Goal: Information Seeking & Learning: Learn about a topic

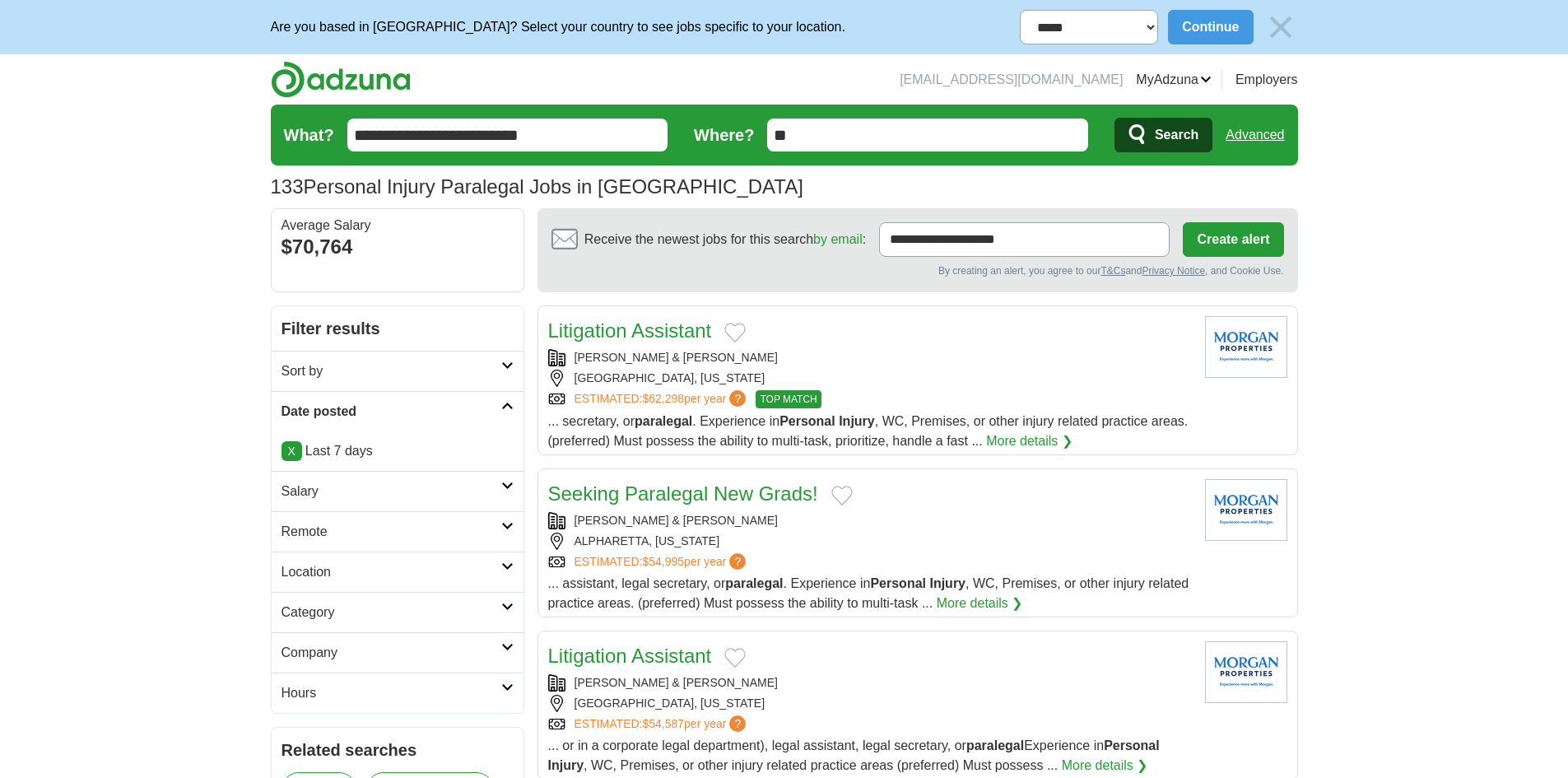
click at [588, 133] on input "**********" at bounding box center [508, 135] width 321 height 33
click at [424, 135] on input "What?" at bounding box center [508, 135] width 321 height 33
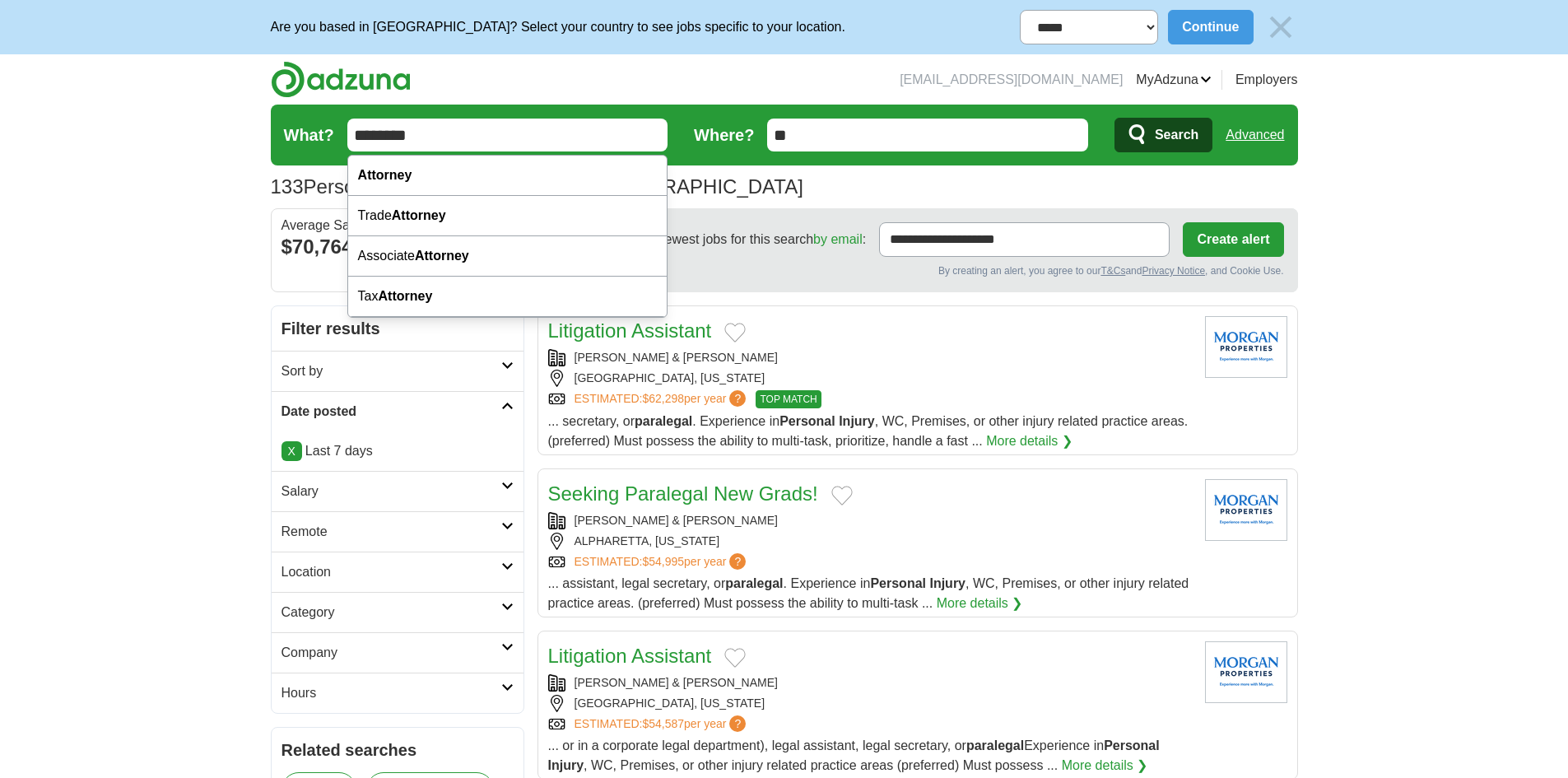
type input "********"
click at [1176, 124] on span "Search" at bounding box center [1177, 135] width 44 height 33
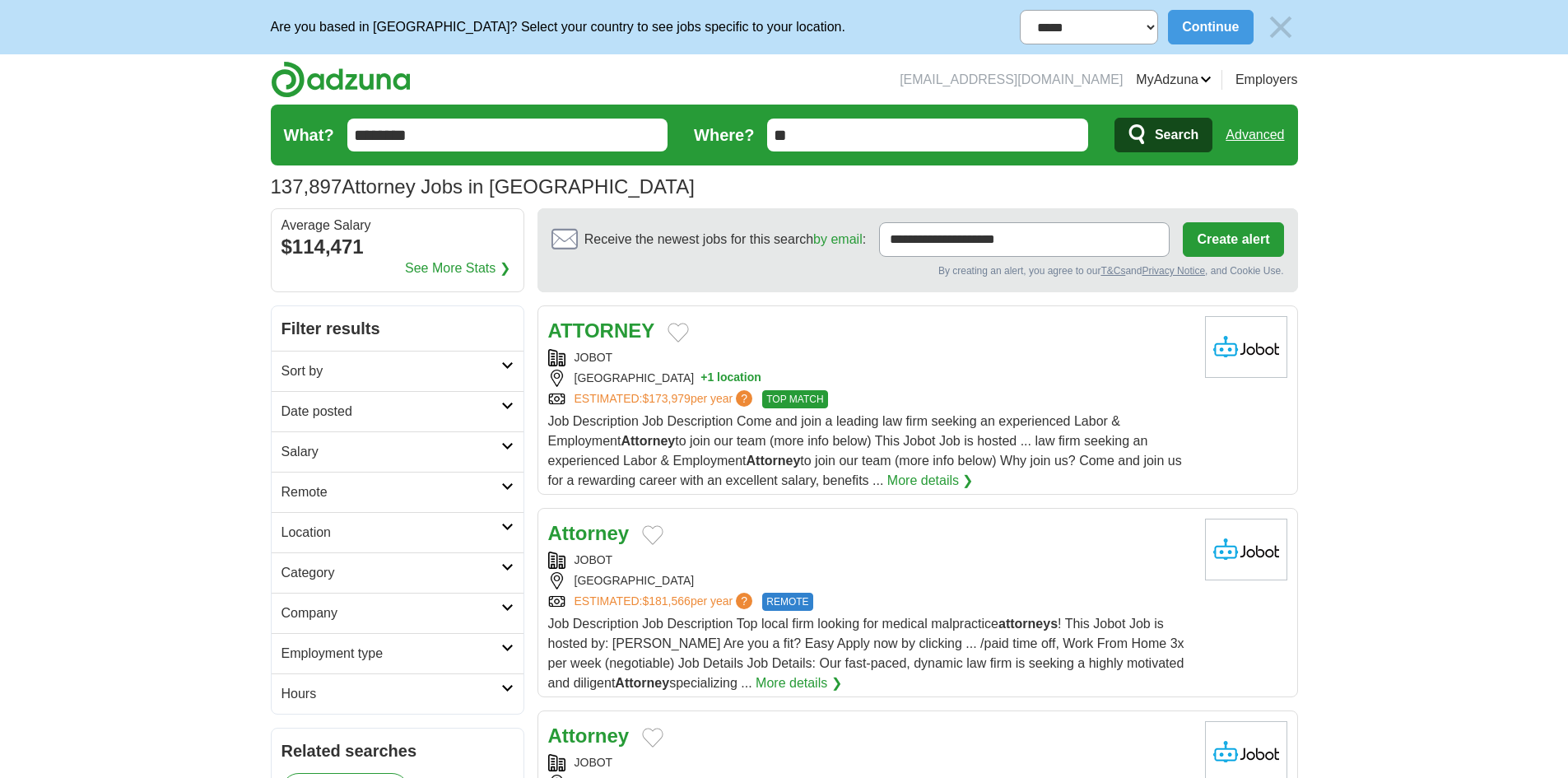
click at [440, 139] on input "********" at bounding box center [508, 135] width 321 height 33
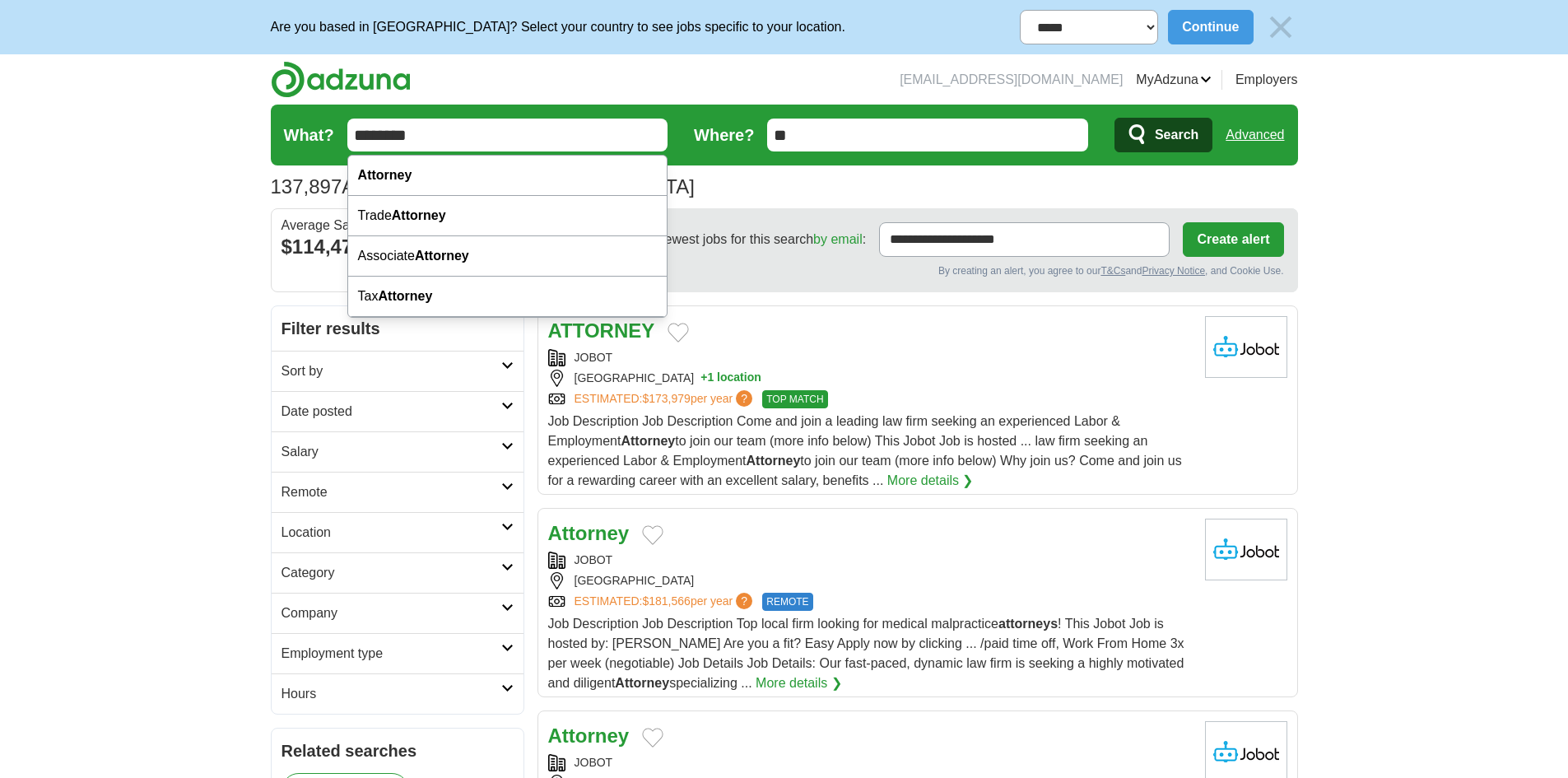
click at [440, 139] on input "********" at bounding box center [508, 135] width 321 height 33
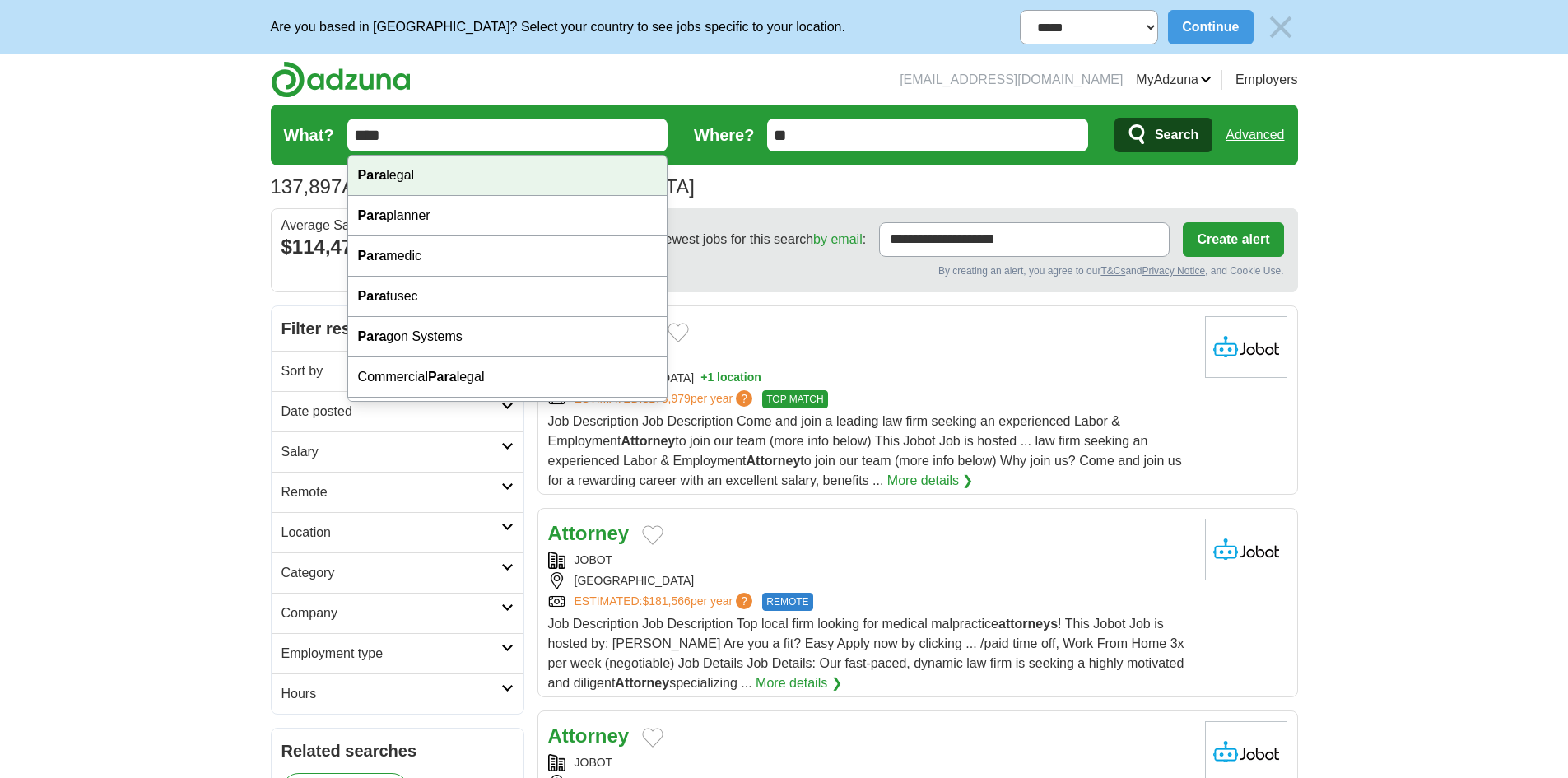
click at [378, 175] on strong "Para" at bounding box center [371, 175] width 28 height 14
type input "*********"
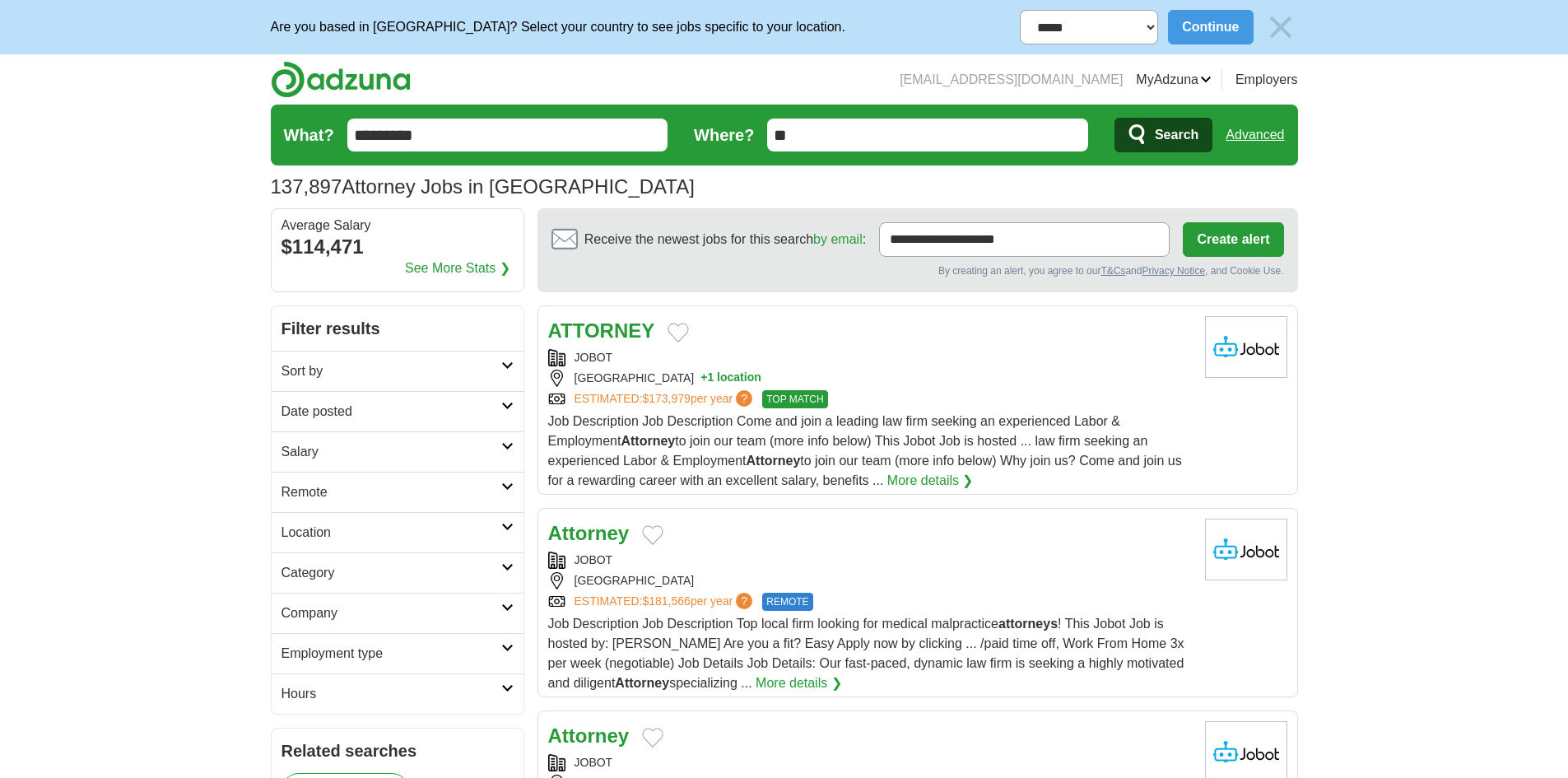
click at [1176, 143] on span "Search" at bounding box center [1177, 135] width 44 height 33
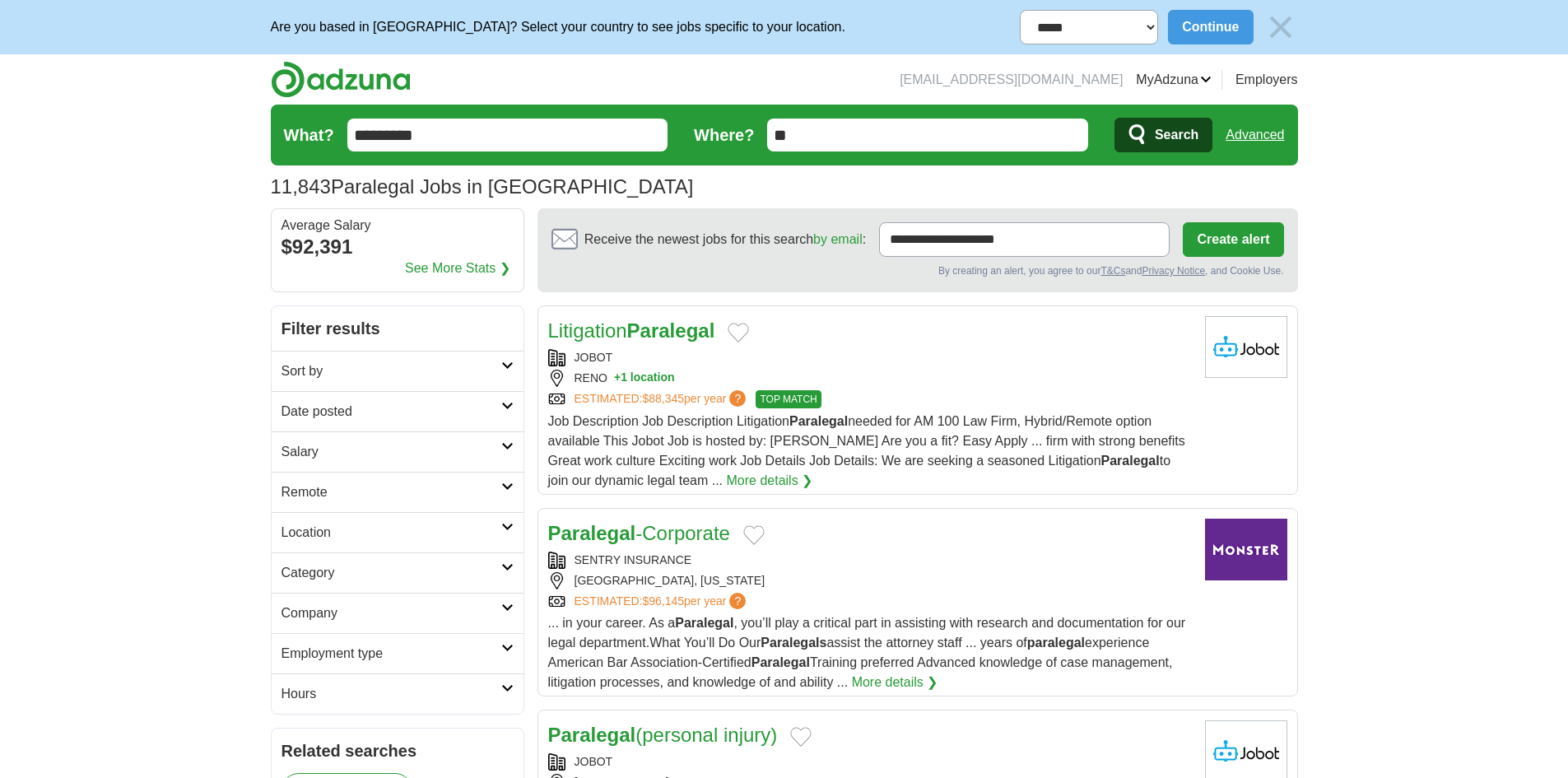
click at [374, 423] on link "Date posted" at bounding box center [397, 411] width 252 height 40
click at [327, 495] on link "Last 7 days" at bounding box center [398, 498] width 232 height 20
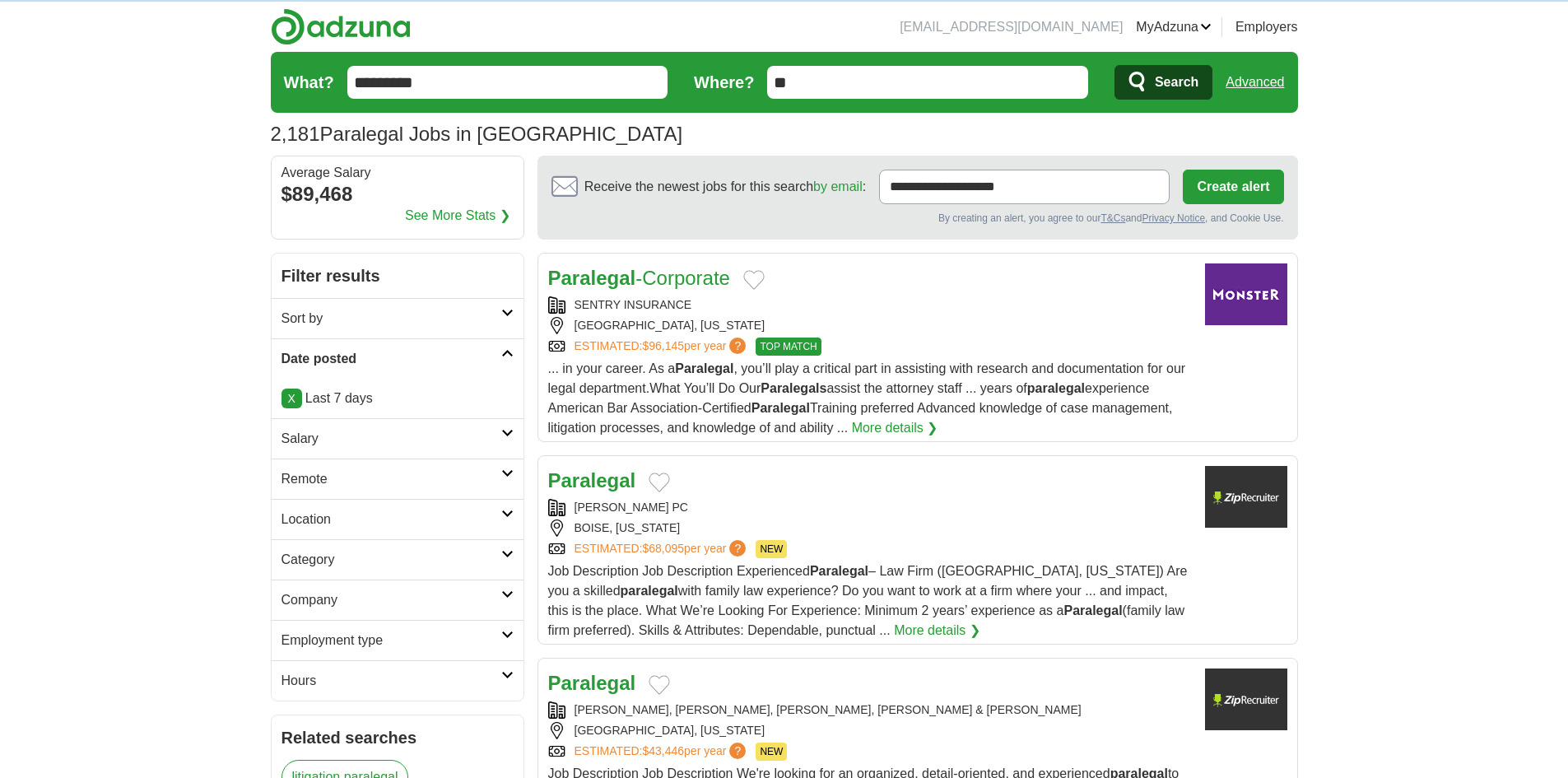
scroll to position [82, 0]
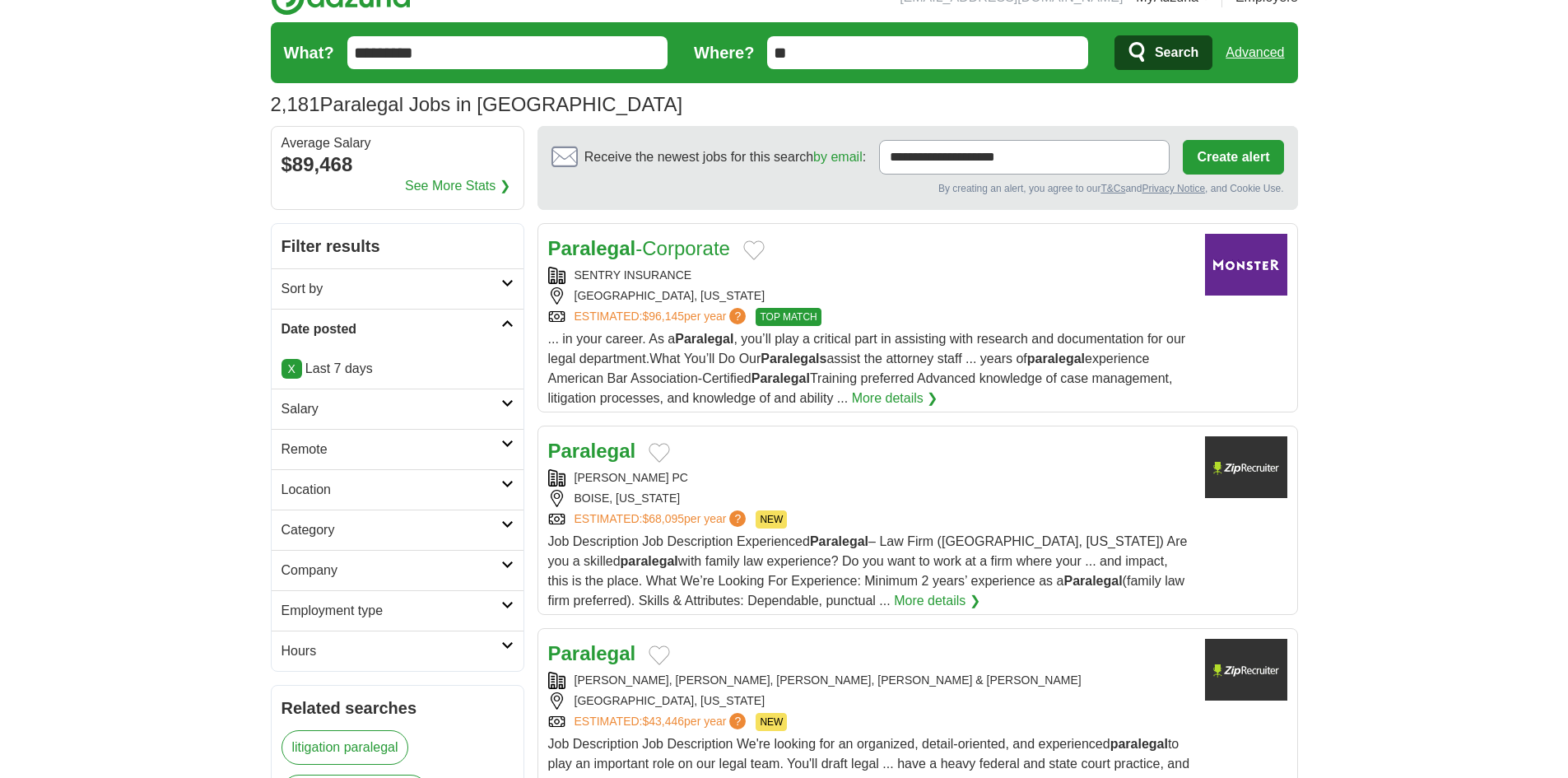
copy div "[PERSON_NAME] PC"
drag, startPoint x: 573, startPoint y: 473, endPoint x: 711, endPoint y: 470, distance: 138.0
click at [711, 470] on div "[PERSON_NAME] PC" at bounding box center [870, 478] width 644 height 17
drag, startPoint x: 115, startPoint y: 405, endPoint x: 543, endPoint y: 484, distance: 435.2
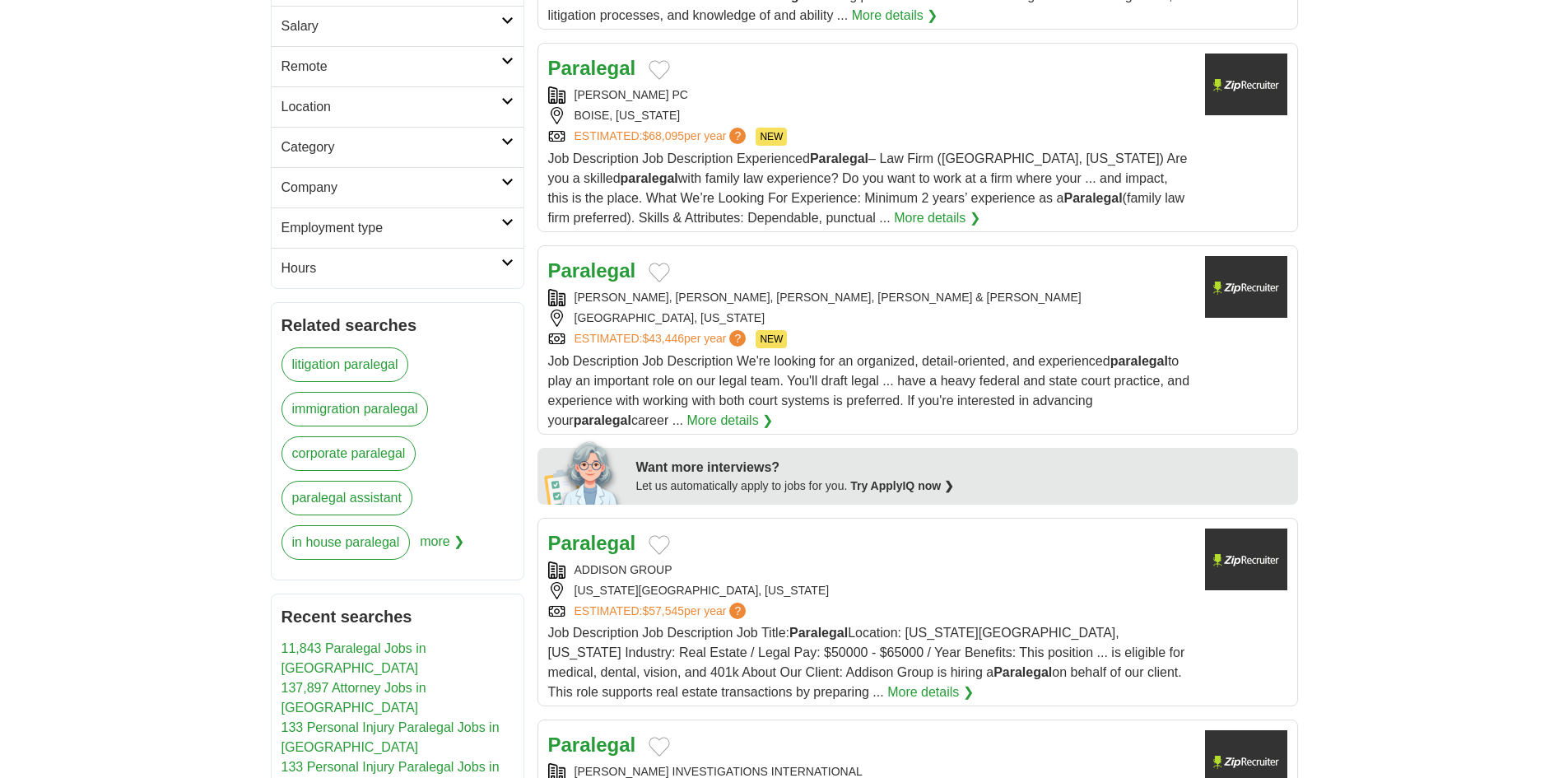
scroll to position [494, 0]
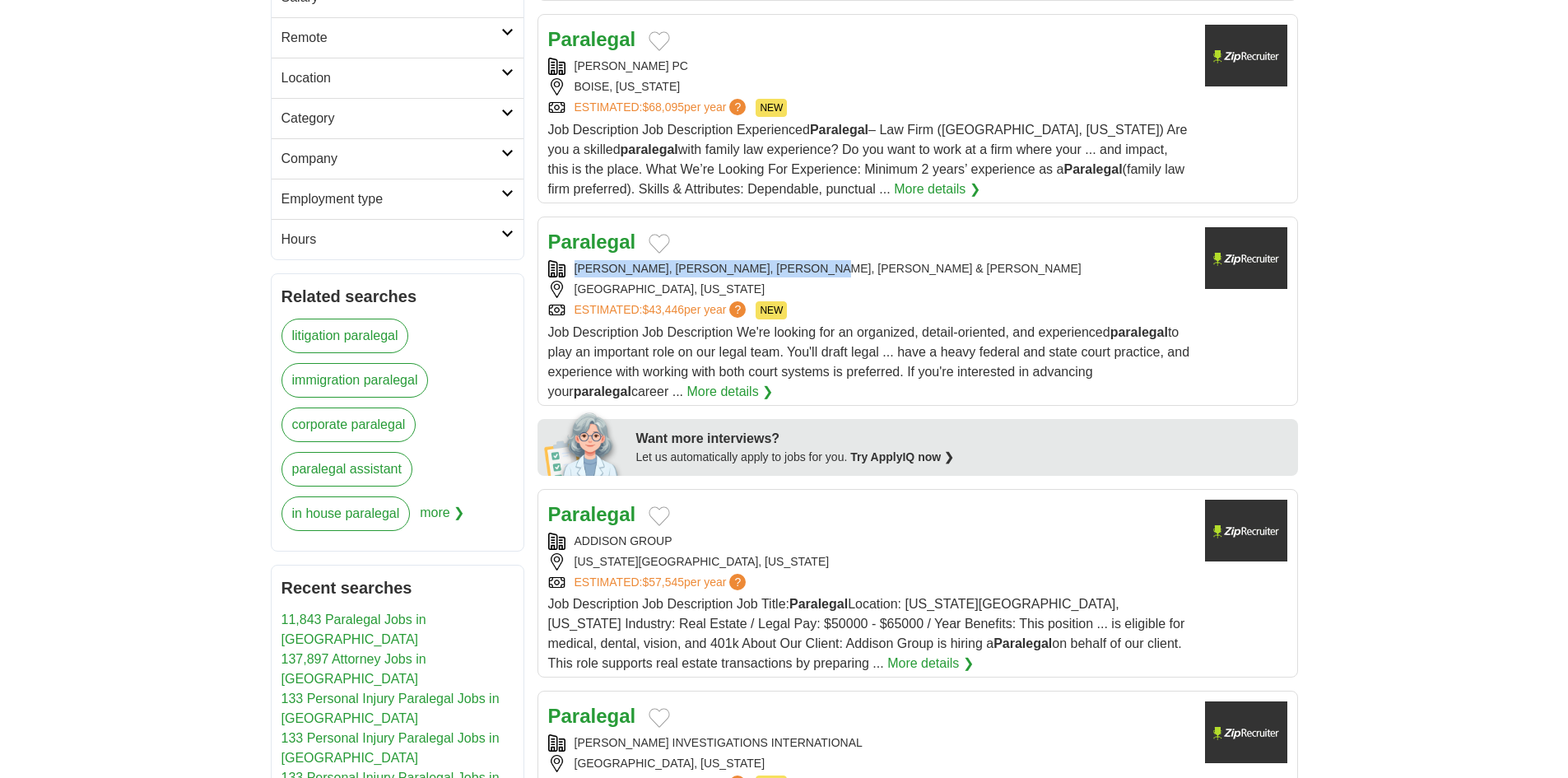
copy div "[PERSON_NAME], [PERSON_NAME], [PERSON_NAME], [PERSON_NAME] & [PERSON_NAME]"
drag, startPoint x: 572, startPoint y: 264, endPoint x: 868, endPoint y: 264, distance: 296.0
click at [868, 264] on div "[PERSON_NAME], [PERSON_NAME], [PERSON_NAME], [PERSON_NAME] & [PERSON_NAME]" at bounding box center [870, 268] width 644 height 17
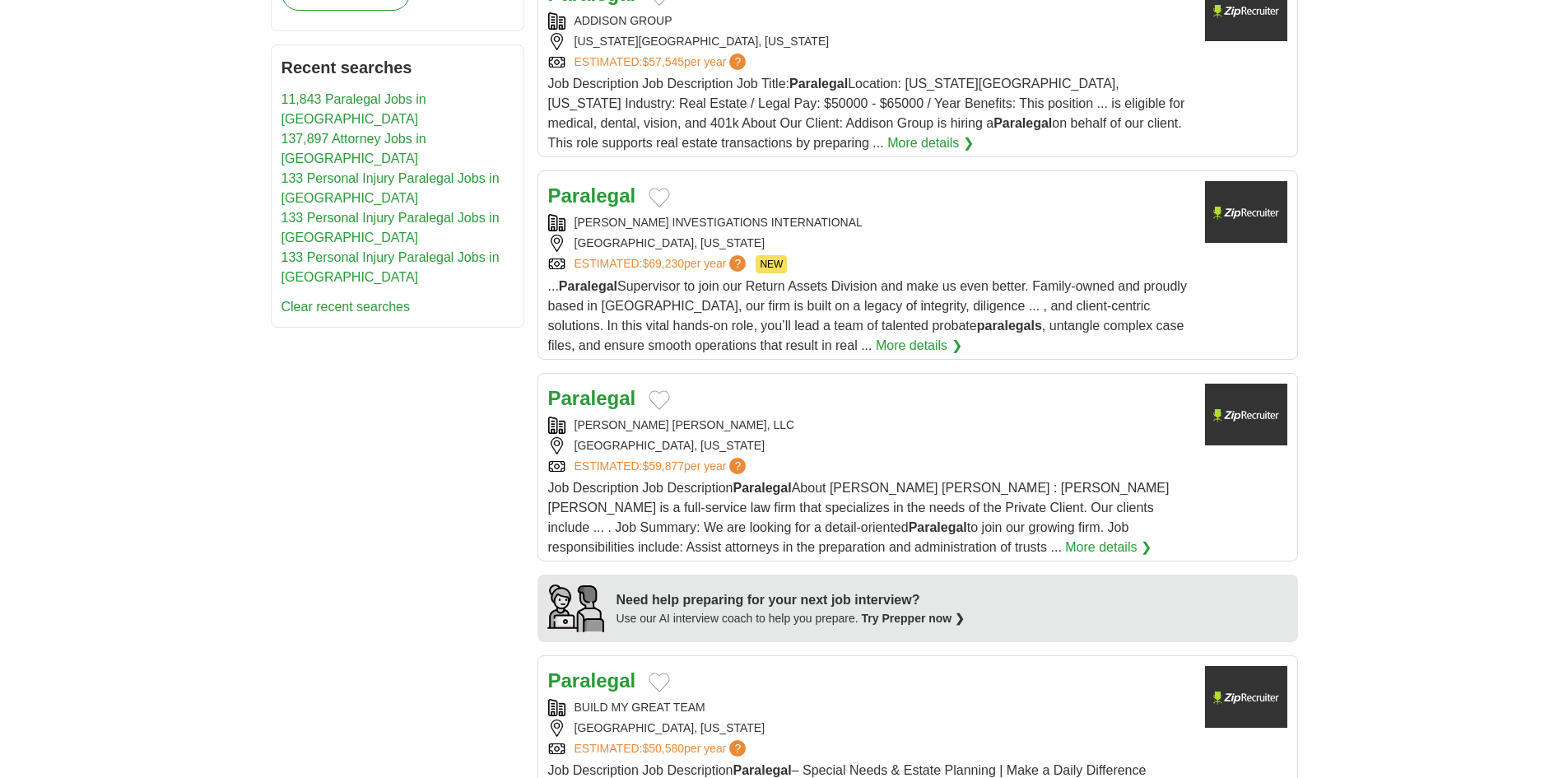
scroll to position [1071, 0]
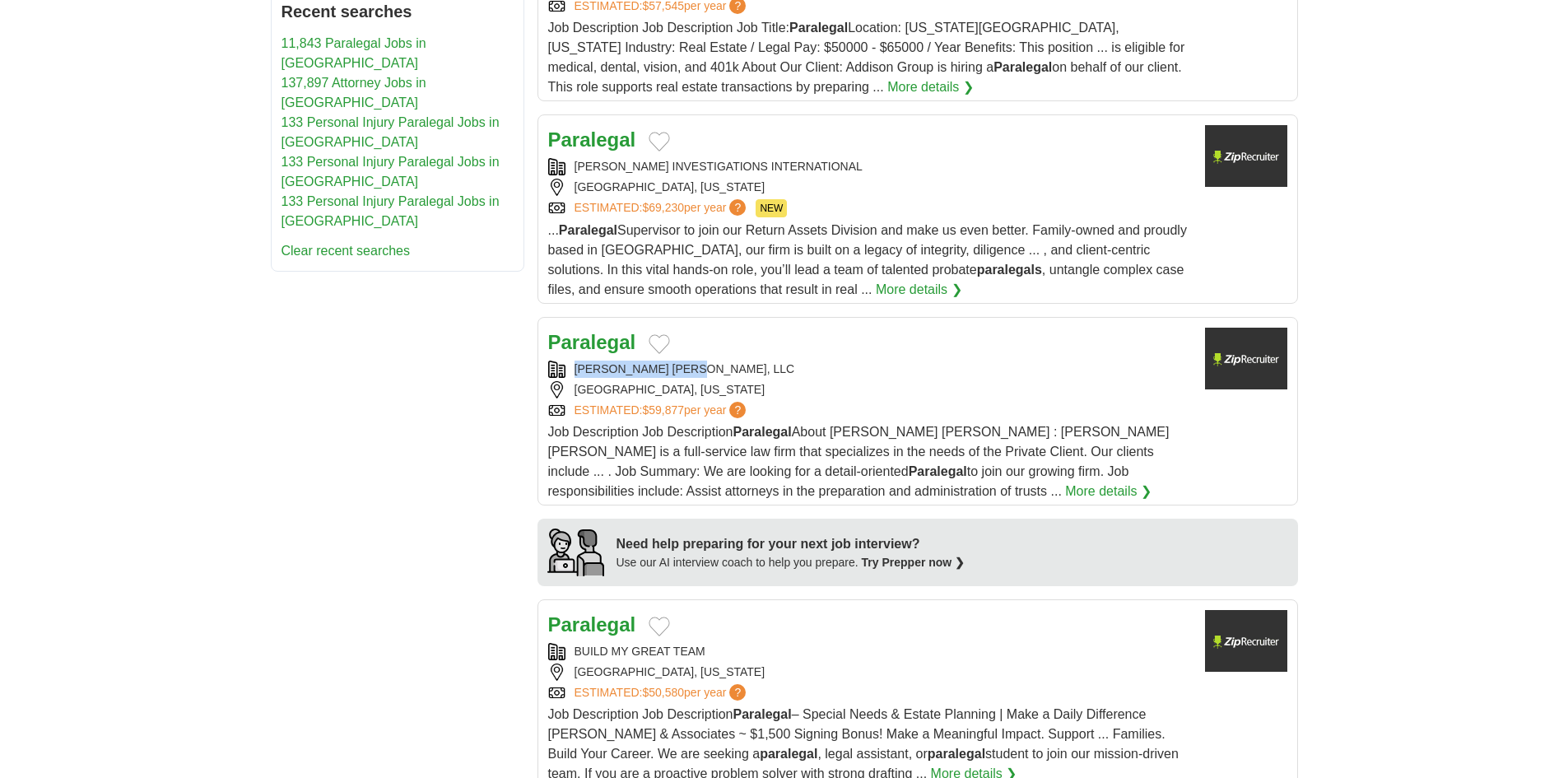
copy div "DUGGAN BERTSCH, LLC"
drag, startPoint x: 721, startPoint y: 362, endPoint x: 573, endPoint y: 373, distance: 148.4
click at [573, 373] on div "DUGGAN BERTSCH, LLC" at bounding box center [870, 369] width 644 height 17
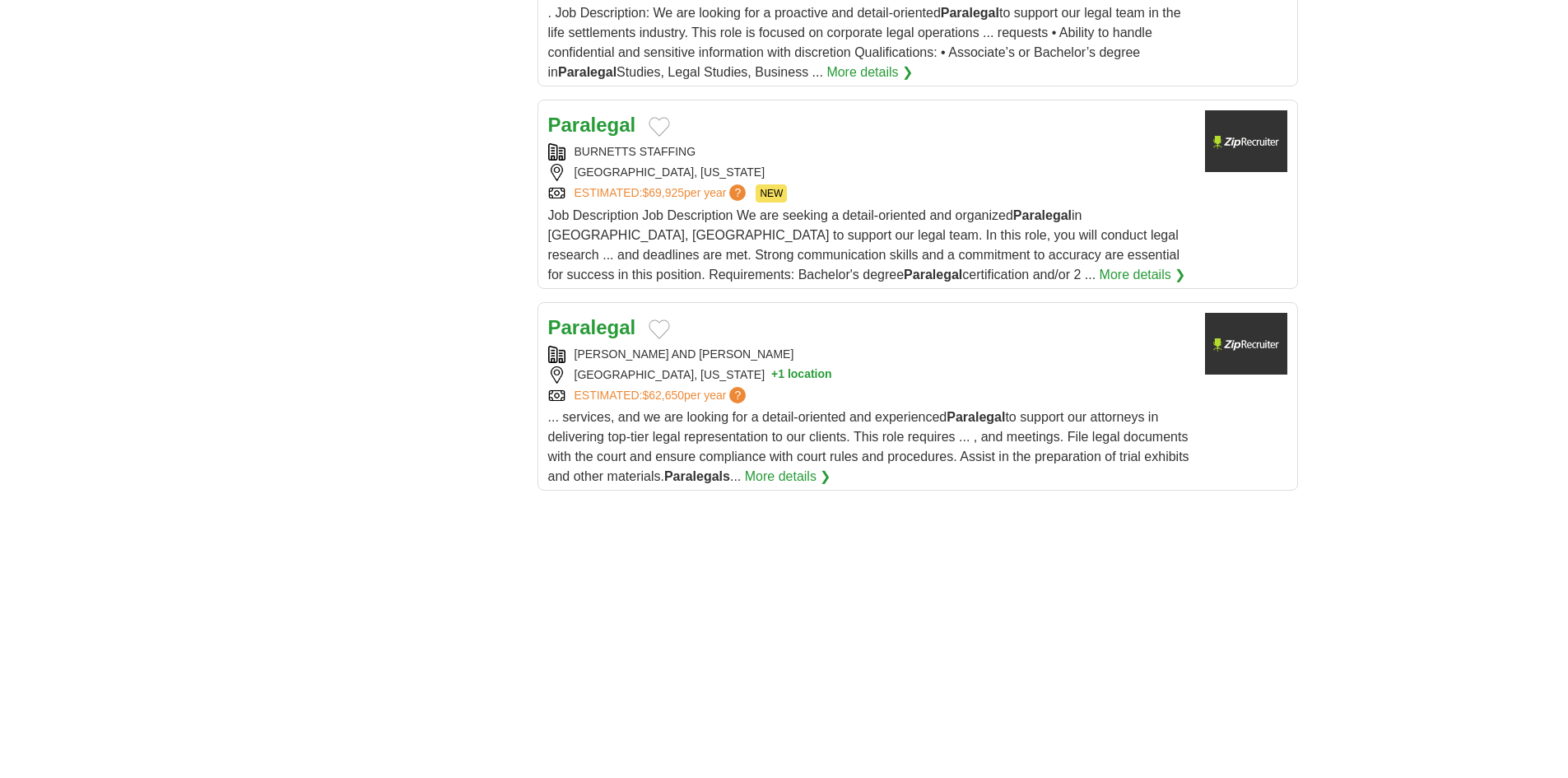
scroll to position [1977, 0]
copy div "DEGAN BLANCHARD AND NASH"
drag, startPoint x: 773, startPoint y: 350, endPoint x: 745, endPoint y: 333, distance: 32.8
click at [566, 358] on div "DEGAN BLANCHARD AND NASH" at bounding box center [870, 352] width 644 height 17
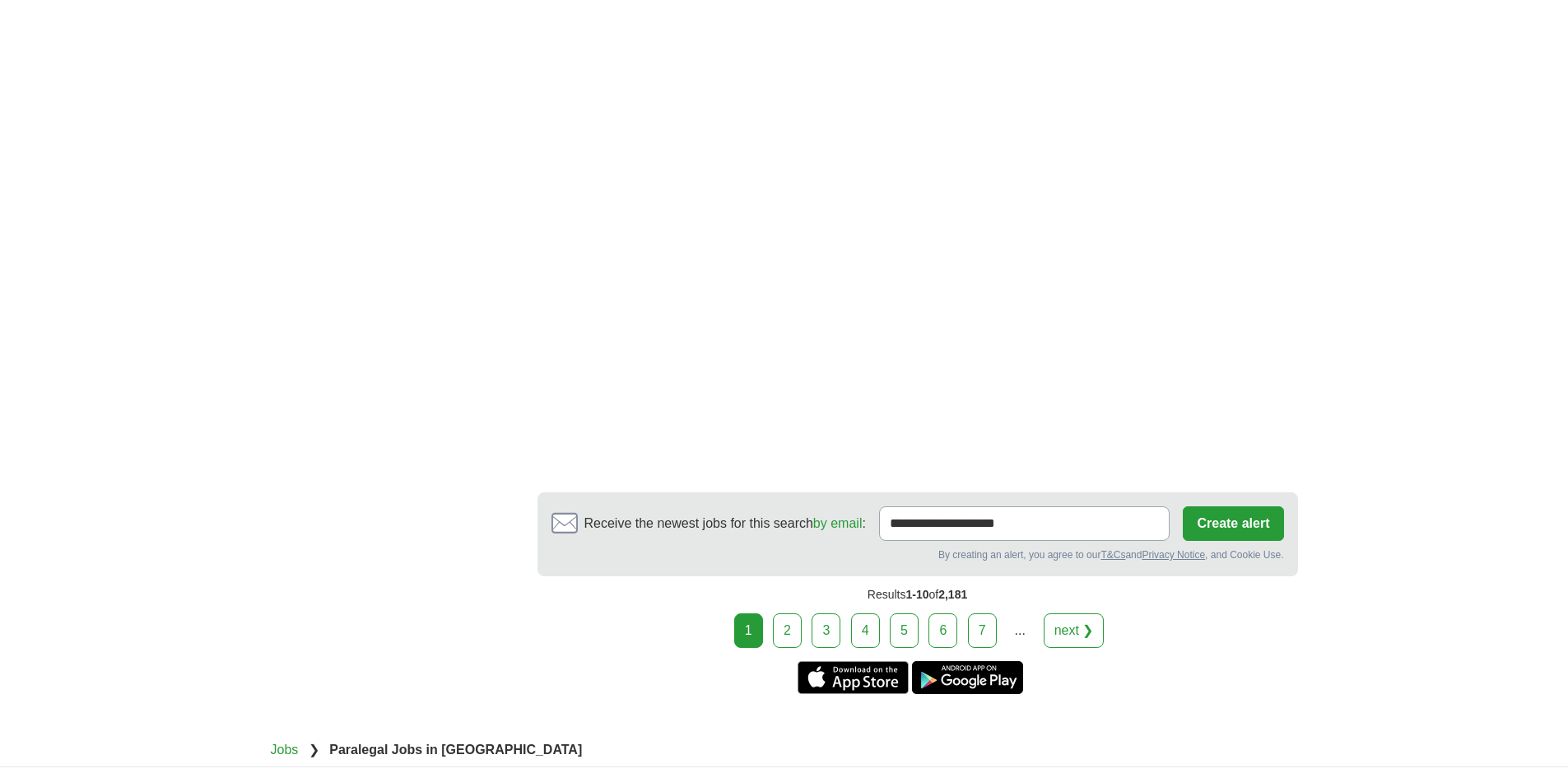
scroll to position [2883, 0]
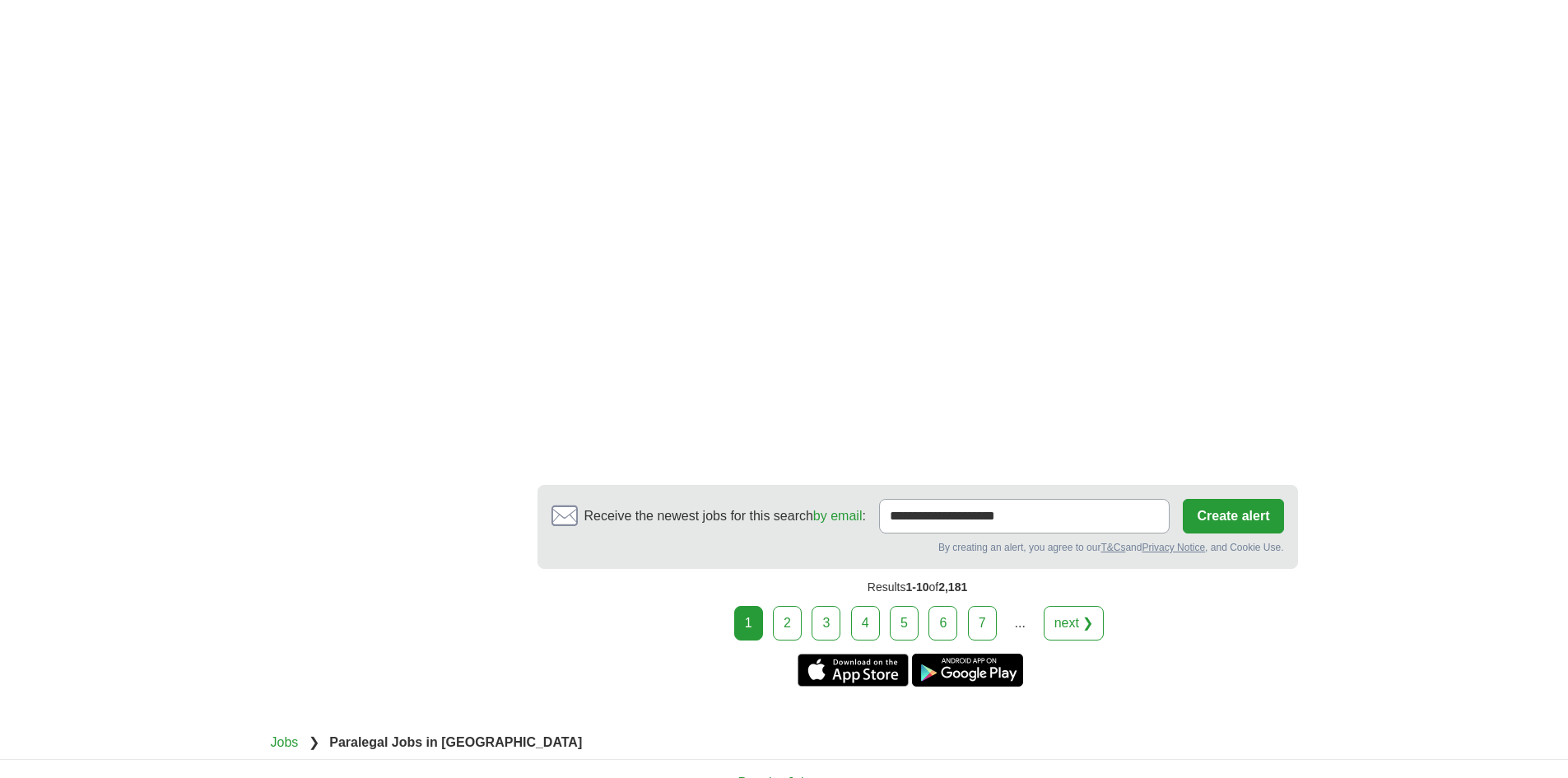
click at [782, 629] on link "2" at bounding box center [787, 623] width 28 height 35
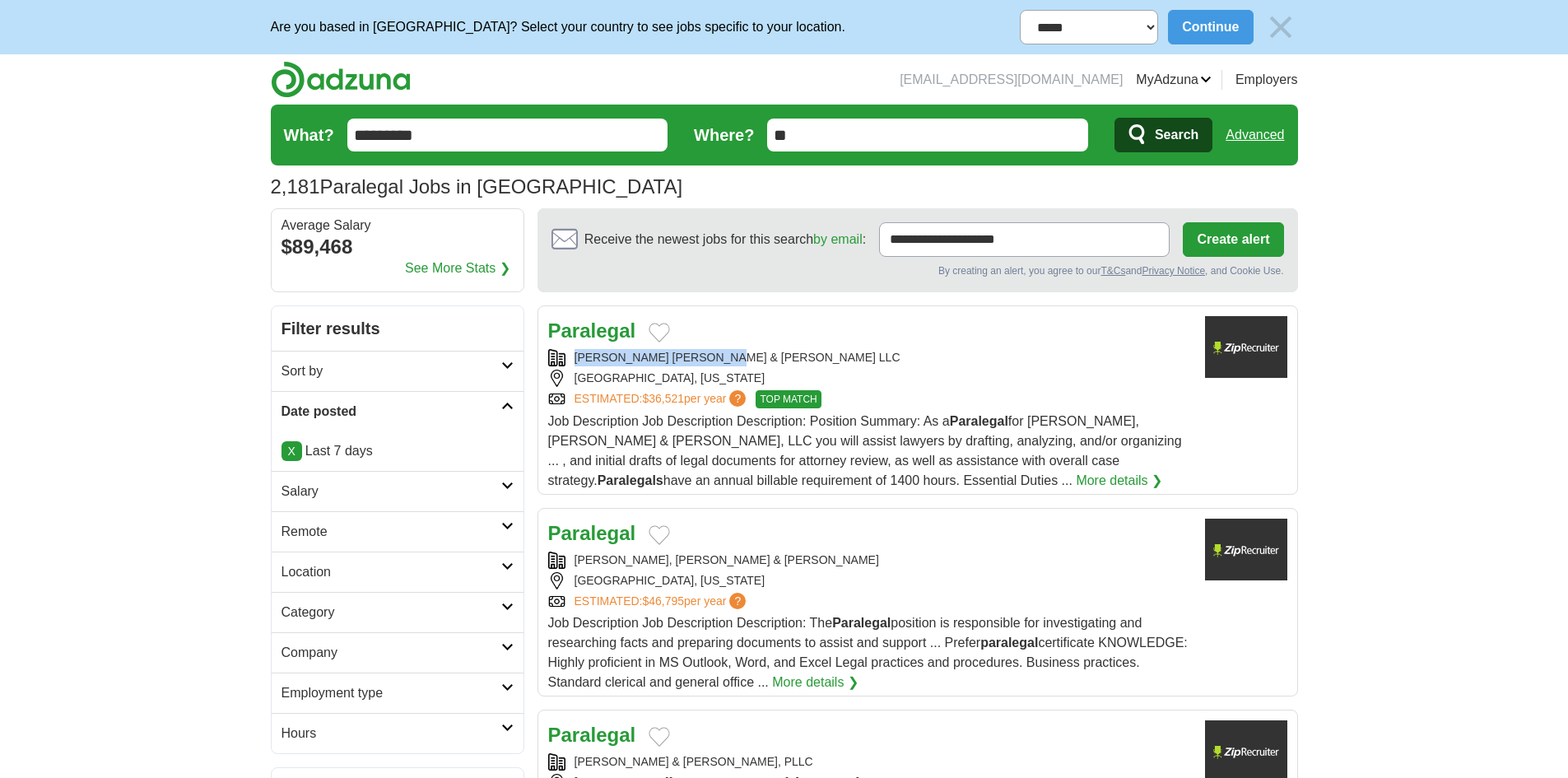
drag, startPoint x: 572, startPoint y: 352, endPoint x: 774, endPoint y: 350, distance: 202.0
click at [774, 350] on div "HUFF POWELL & BAILEY LLC" at bounding box center [870, 358] width 644 height 17
copy div "HUFF POWELL & BAILEY LLC"
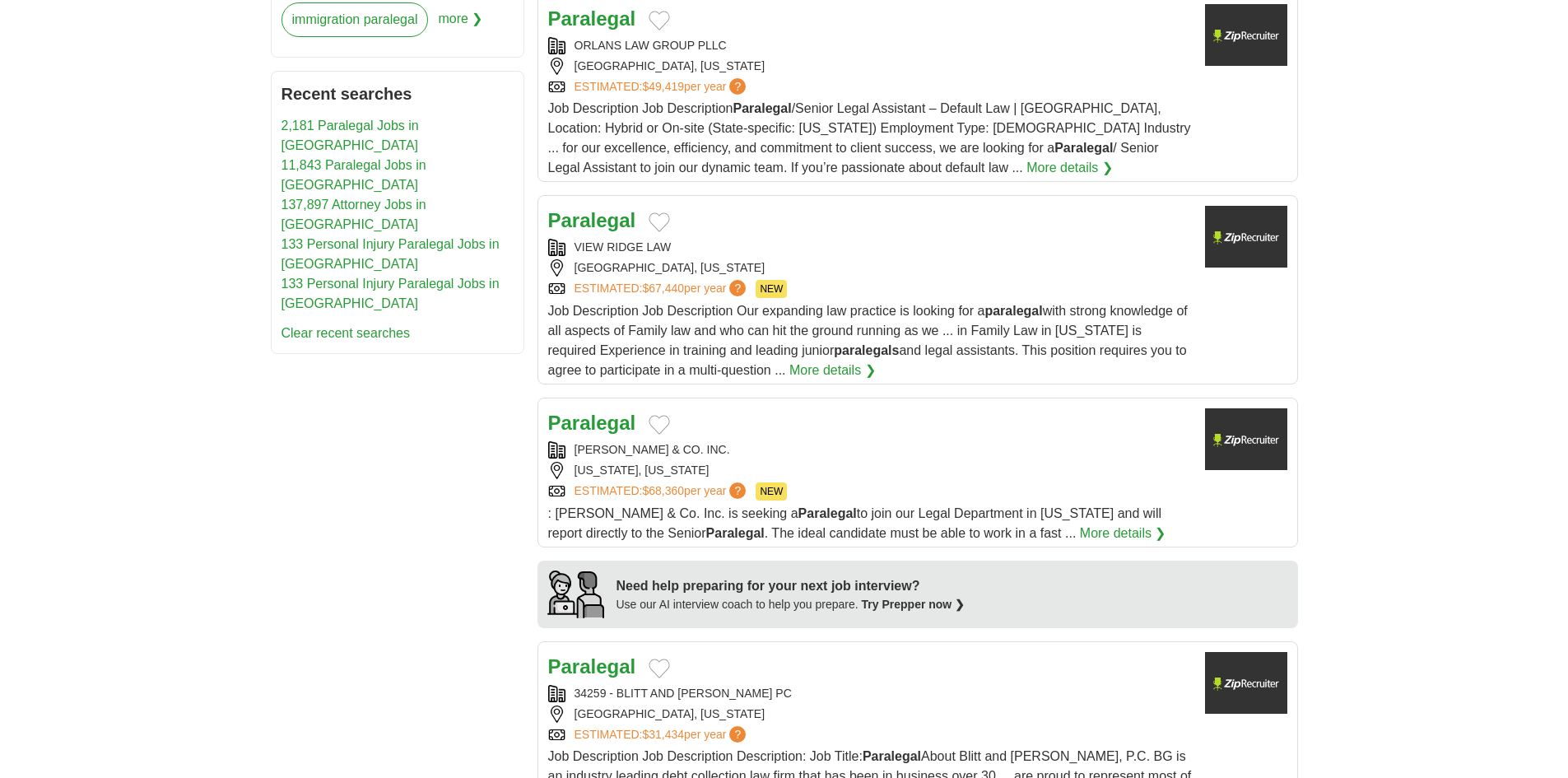
scroll to position [1071, 0]
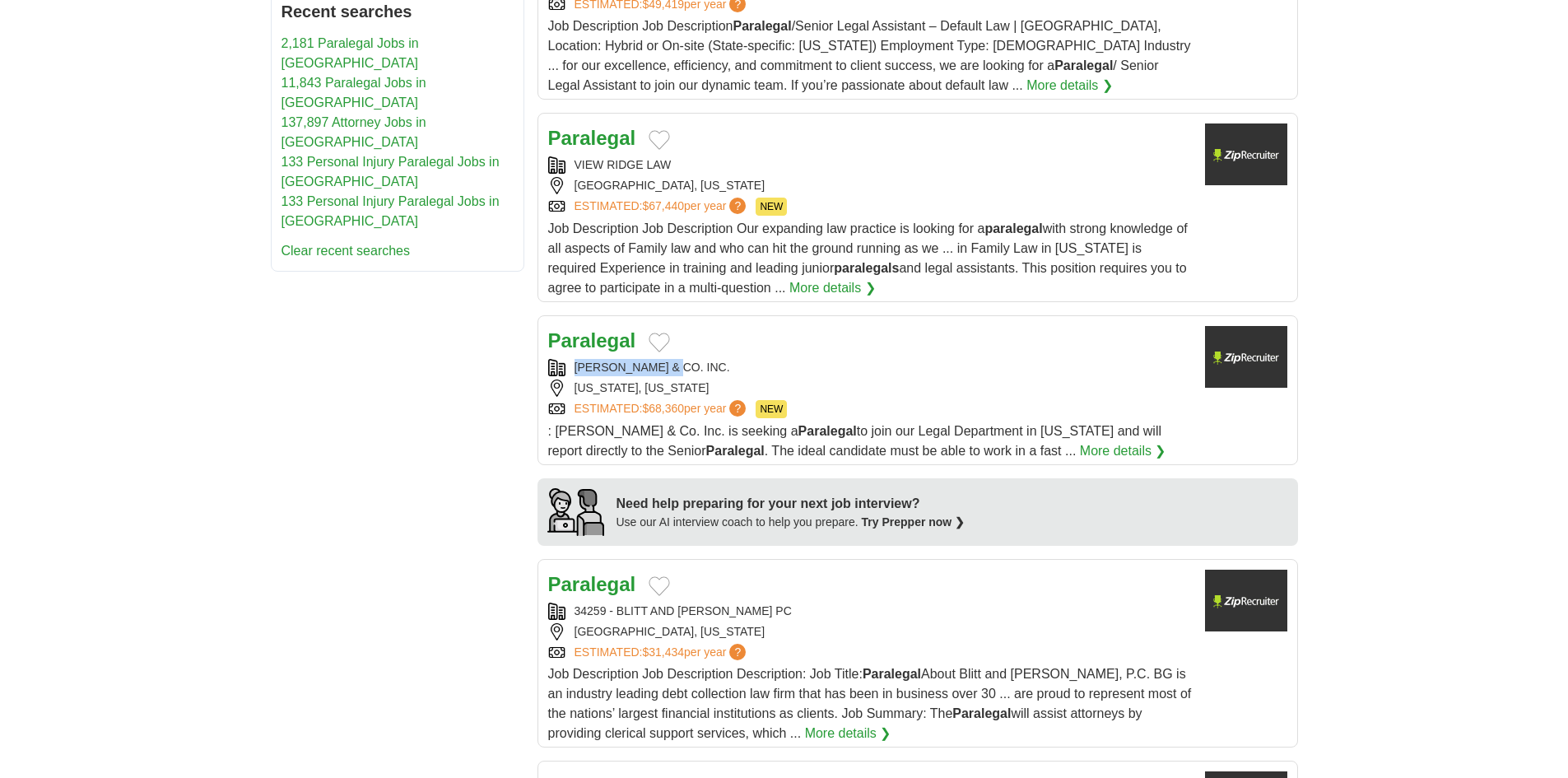
copy div "OPPENHEIMER & CO"
drag, startPoint x: 577, startPoint y: 362, endPoint x: 692, endPoint y: 366, distance: 115.1
click at [692, 366] on div "OPPENHEIMER & CO. INC." at bounding box center [870, 367] width 644 height 17
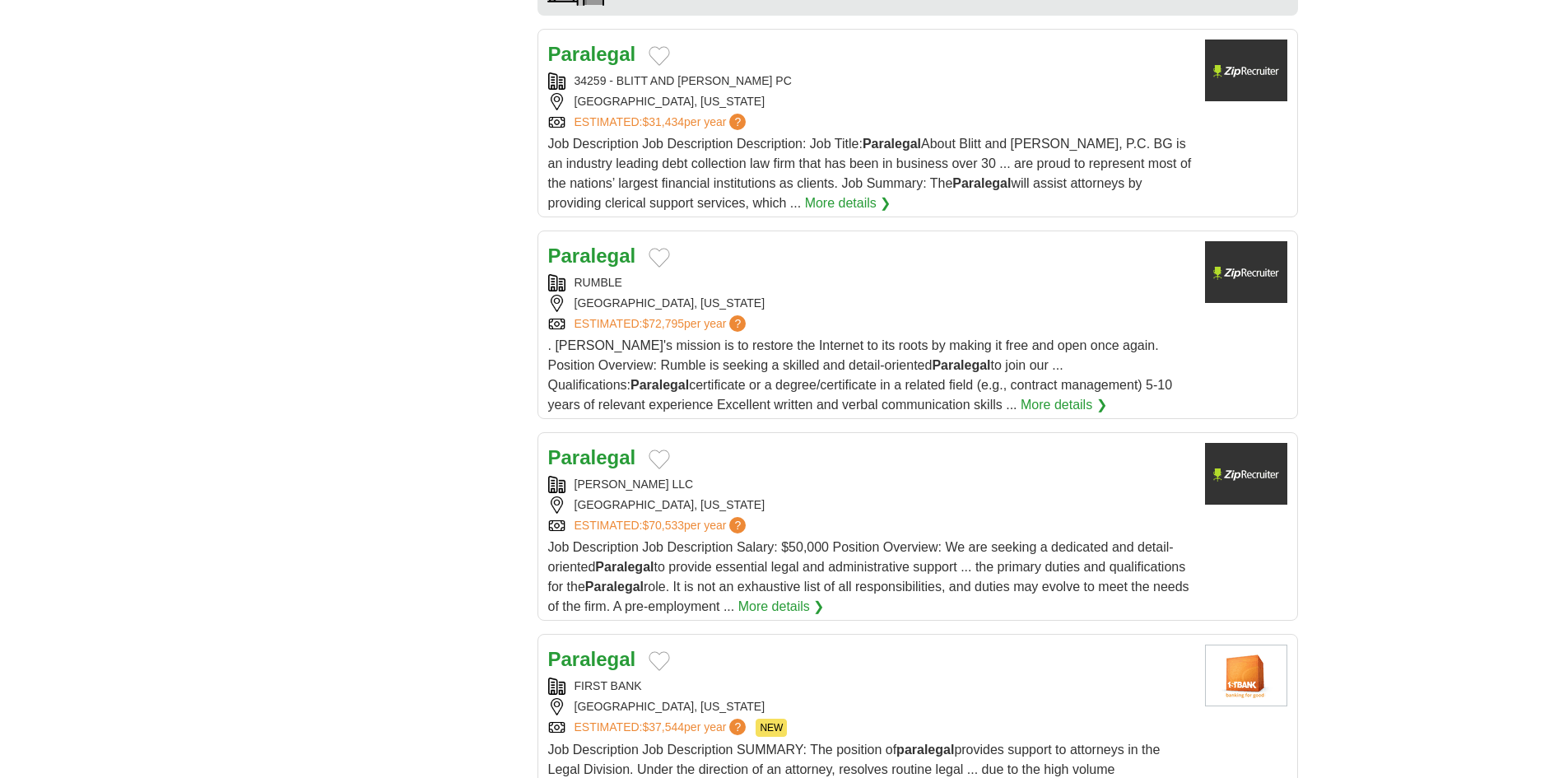
scroll to position [1648, 0]
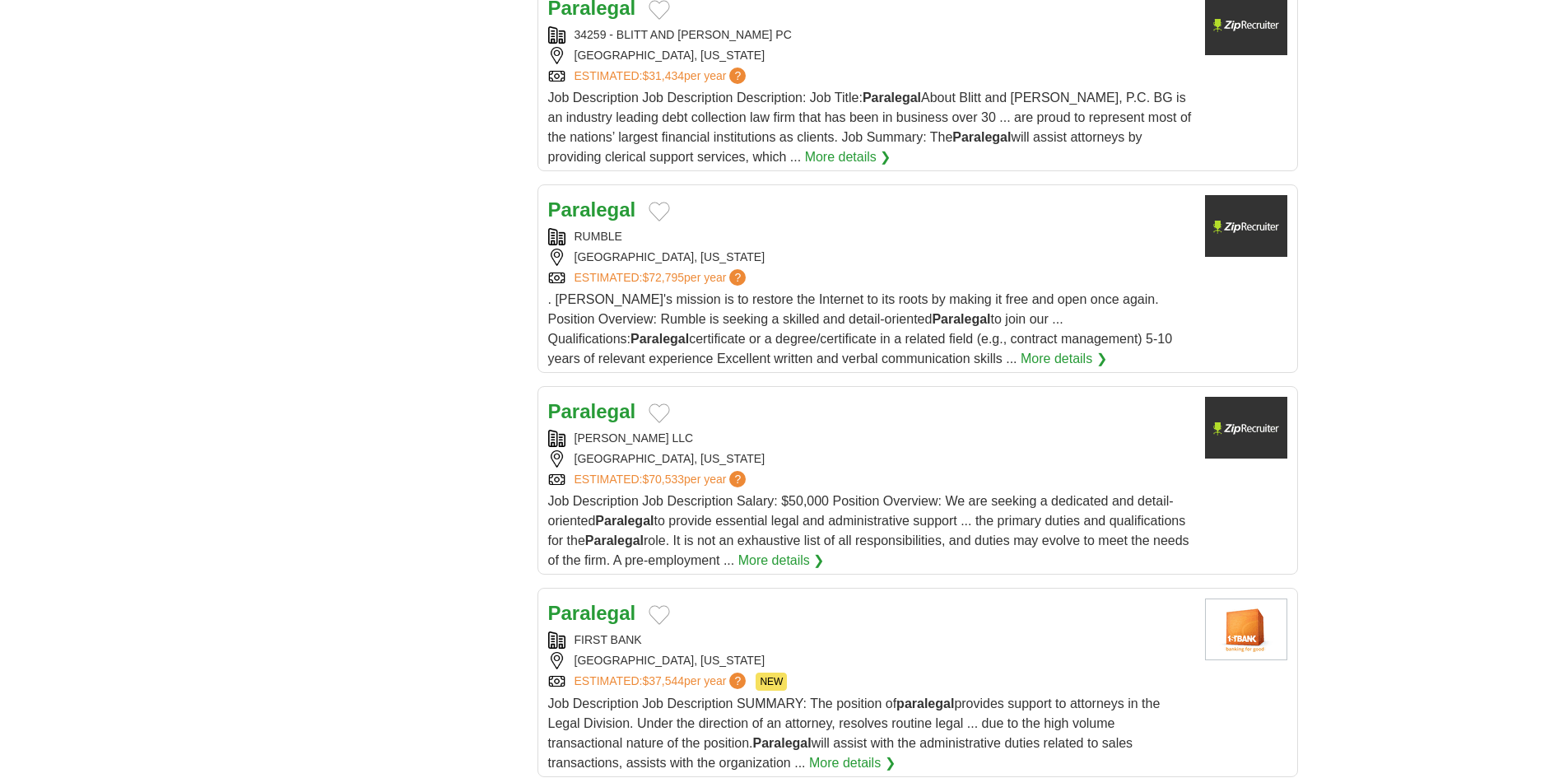
copy div "FLANAGAN - BILTON LLC"
drag, startPoint x: 572, startPoint y: 432, endPoint x: 731, endPoint y: 440, distance: 159.2
click at [731, 440] on div "FLANAGAN - BILTON LLC" at bounding box center [870, 438] width 644 height 17
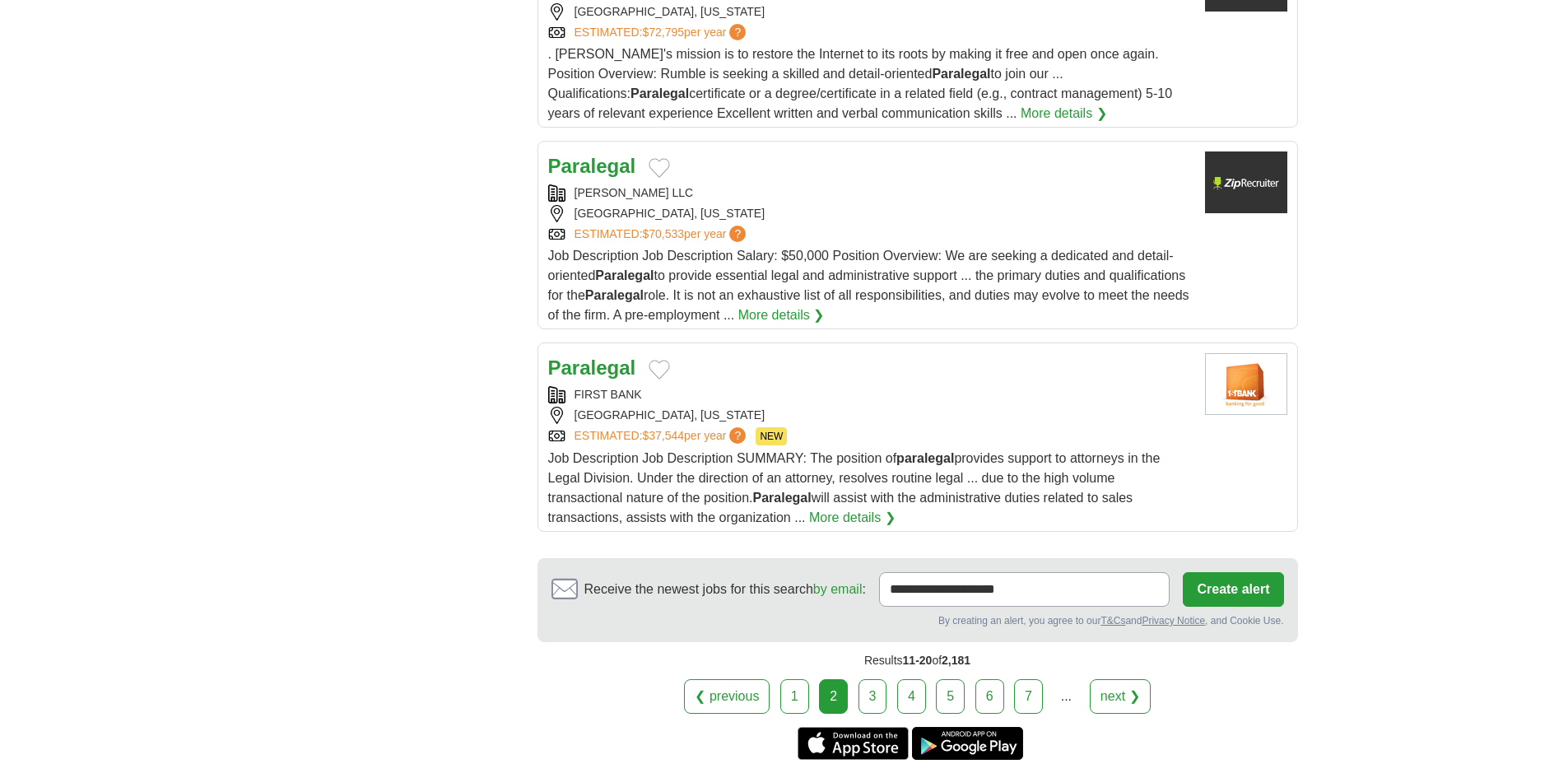
scroll to position [1895, 0]
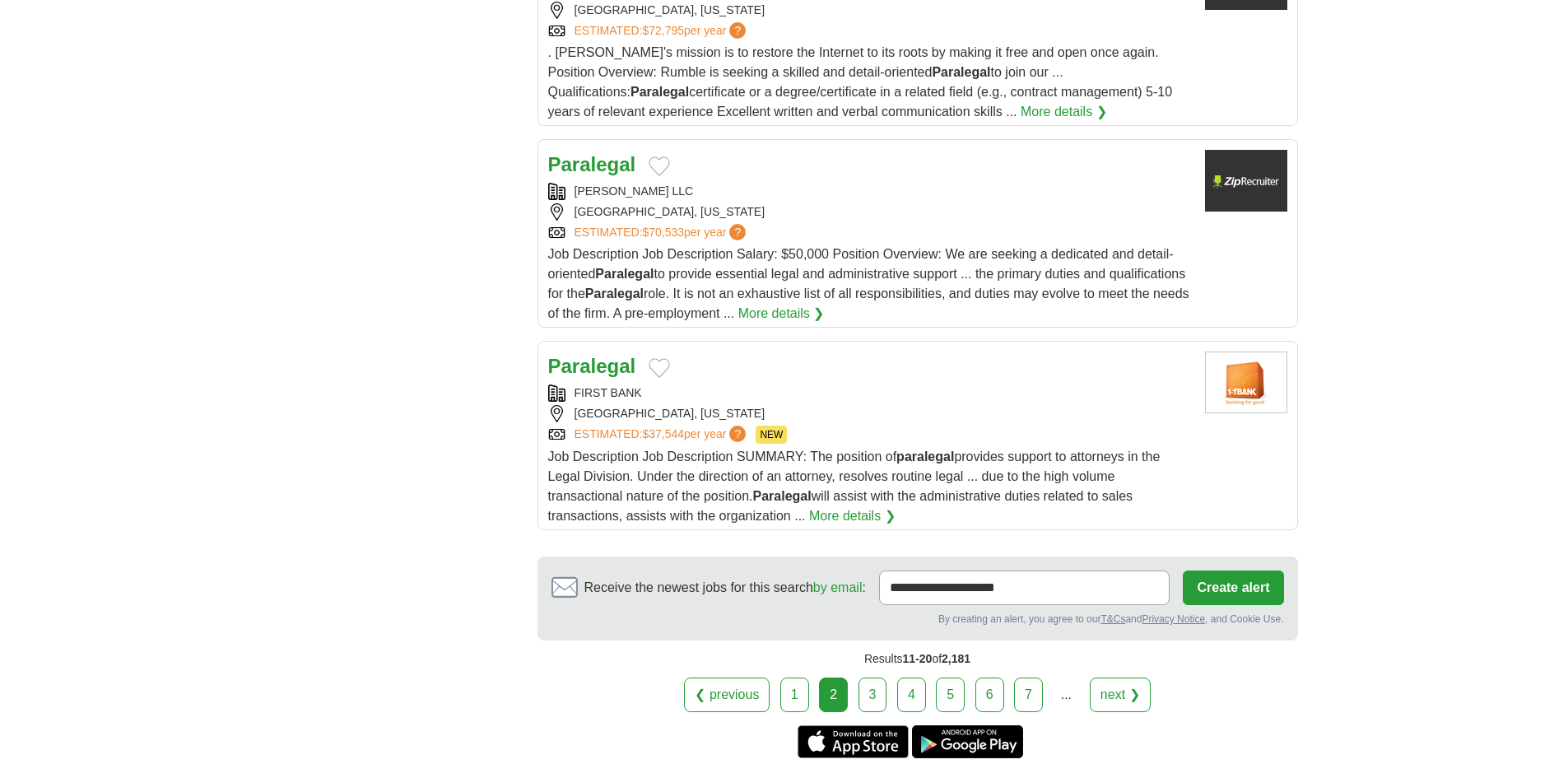
click at [869, 697] on link "3" at bounding box center [873, 696] width 28 height 35
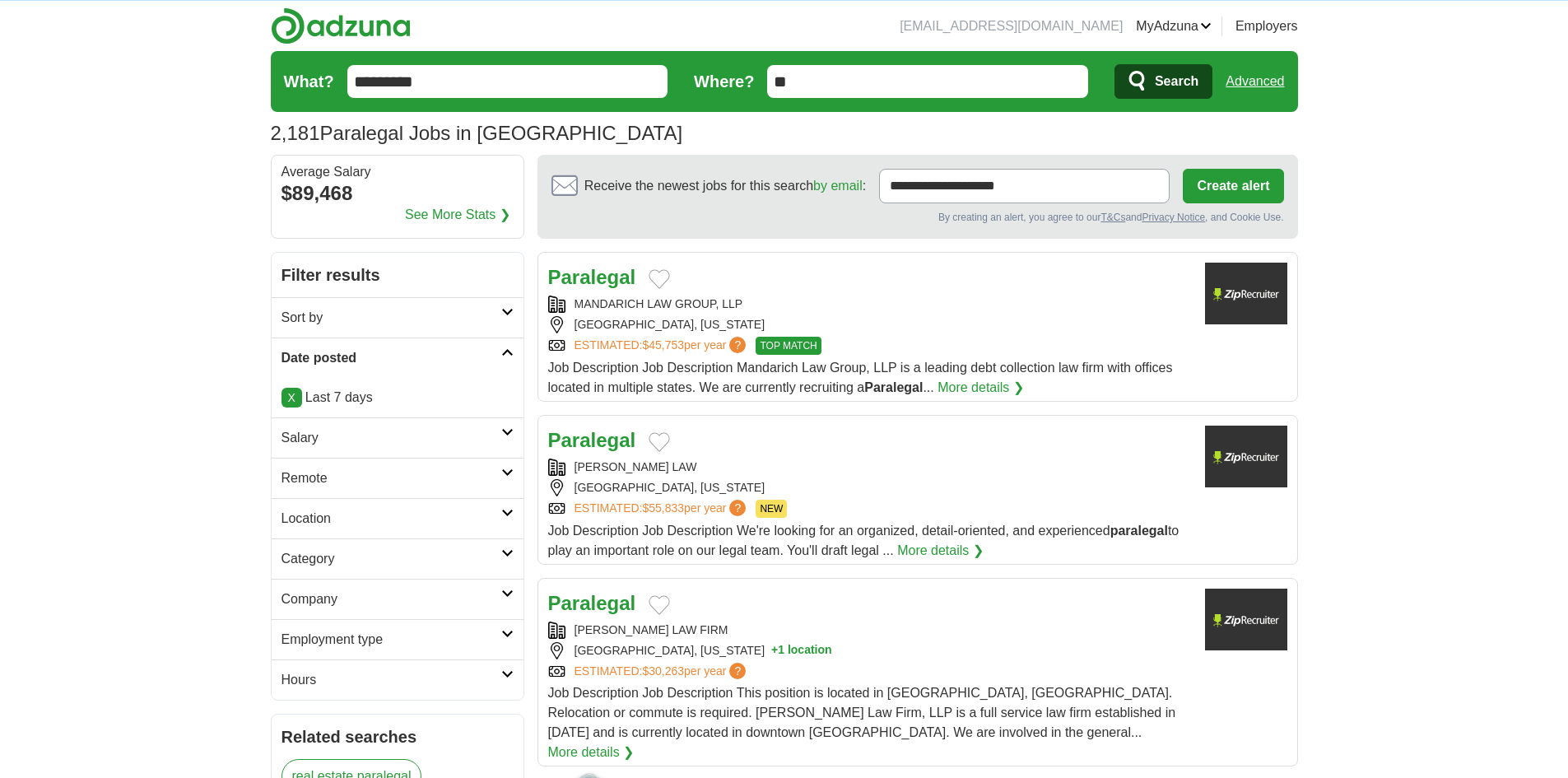
scroll to position [82, 0]
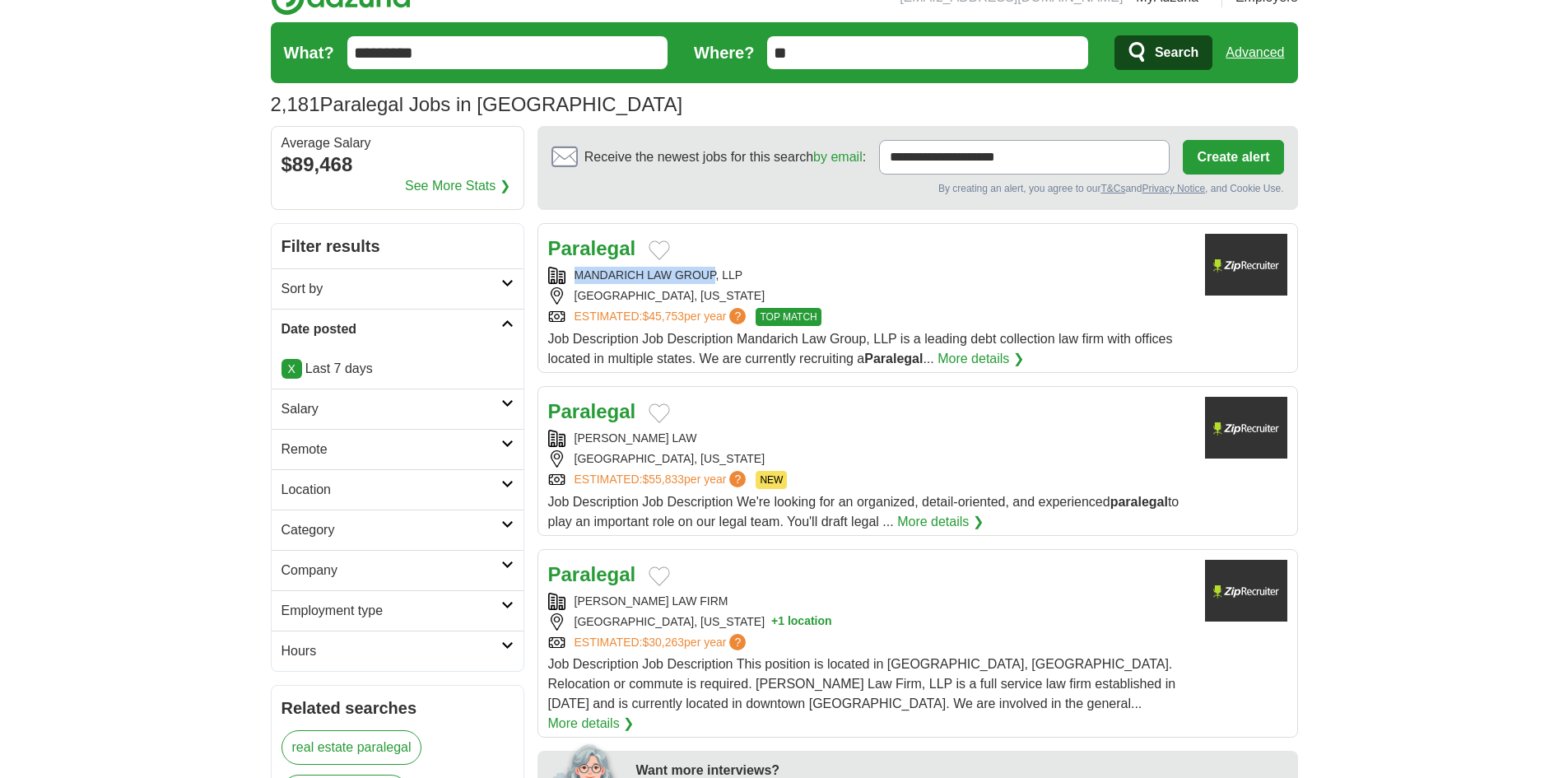
copy div "MANDARICH LAW GROUP"
drag, startPoint x: 574, startPoint y: 269, endPoint x: 714, endPoint y: 267, distance: 140.0
click at [714, 267] on div "MANDARICH LAW GROUP, LLP" at bounding box center [870, 276] width 644 height 17
drag, startPoint x: 123, startPoint y: 394, endPoint x: 300, endPoint y: 424, distance: 179.5
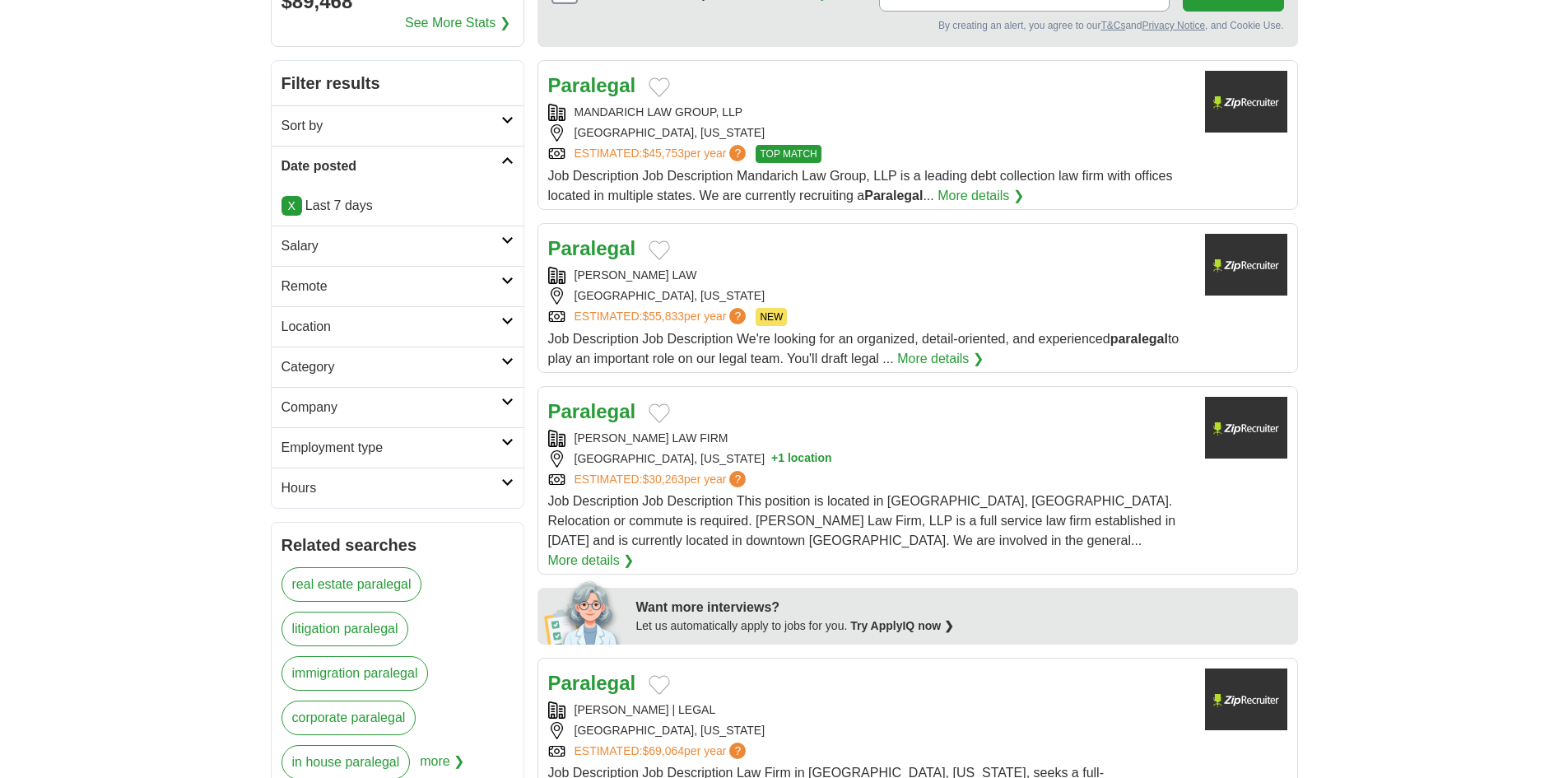
scroll to position [247, 0]
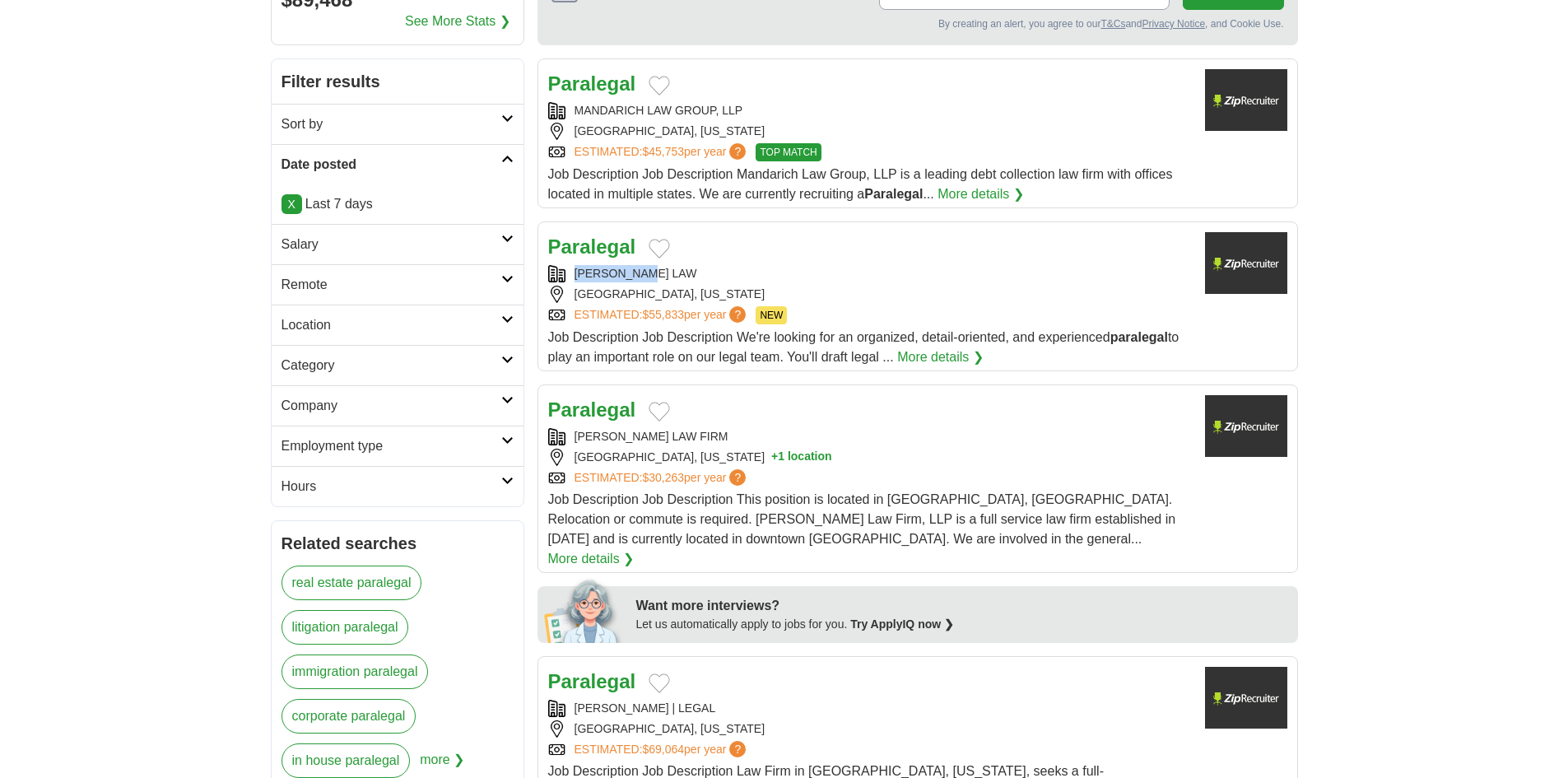
drag, startPoint x: 575, startPoint y: 272, endPoint x: 660, endPoint y: 272, distance: 85.0
click at [660, 272] on div "[PERSON_NAME] LAW" at bounding box center [870, 274] width 644 height 17
copy div "[PERSON_NAME] LAW"
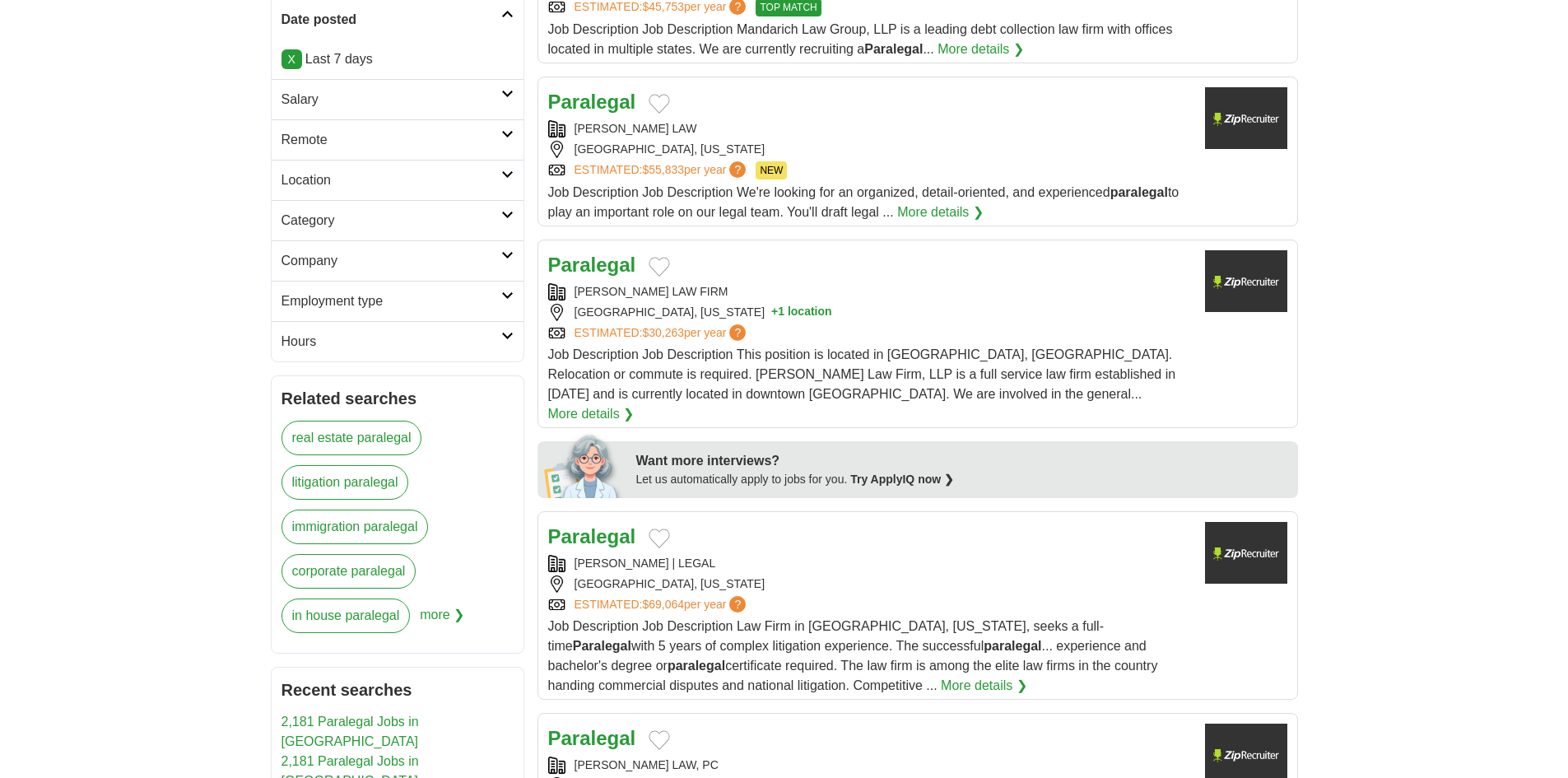
scroll to position [494, 0]
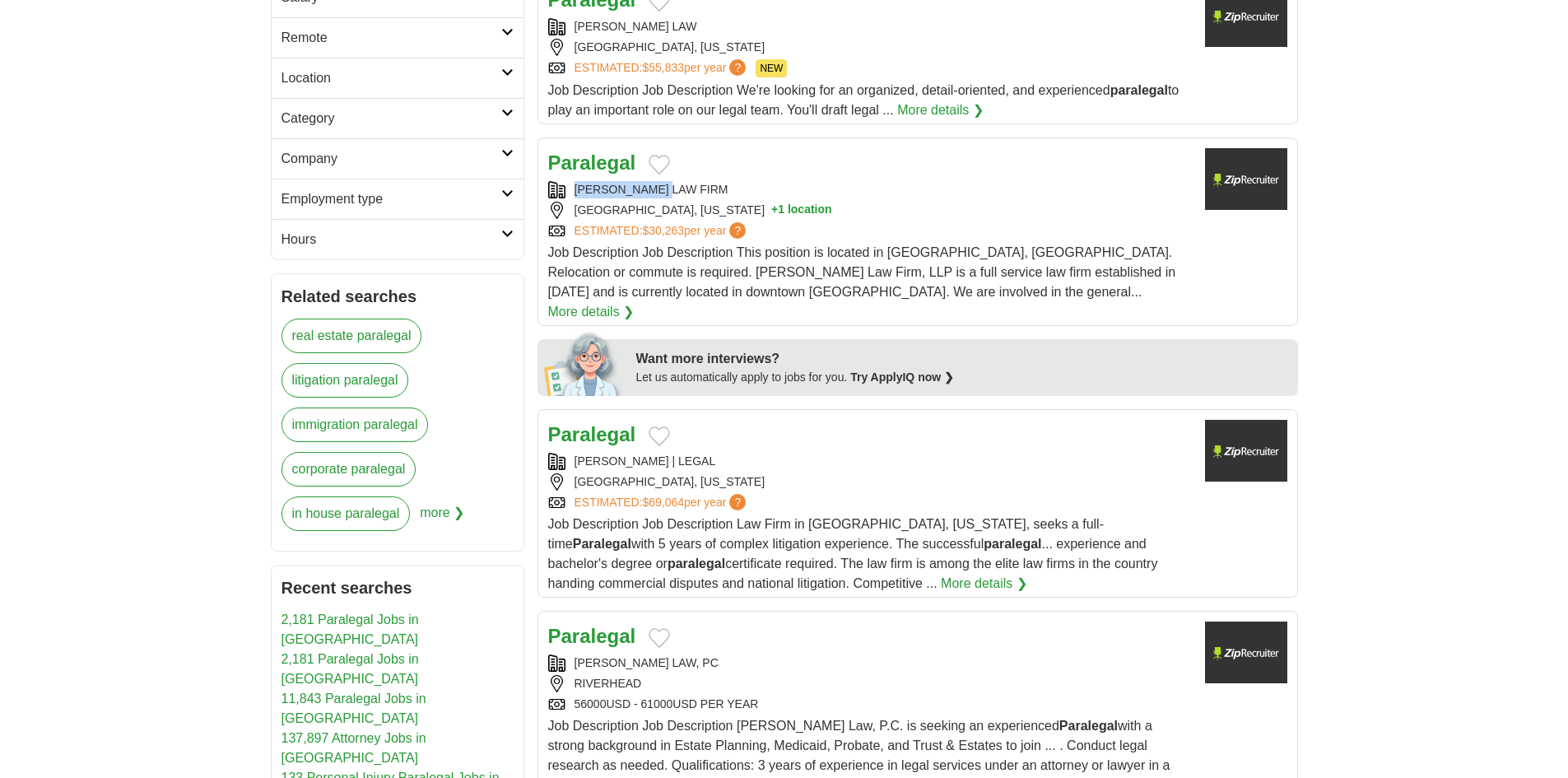
copy div "[PERSON_NAME] LAW FIR"
drag, startPoint x: 574, startPoint y: 184, endPoint x: 682, endPoint y: 185, distance: 108.0
click at [682, 185] on div "[PERSON_NAME] LAW FIRM" at bounding box center [870, 189] width 644 height 17
copy div "[PERSON_NAME] LAW FIRM"
